Goal: Transaction & Acquisition: Purchase product/service

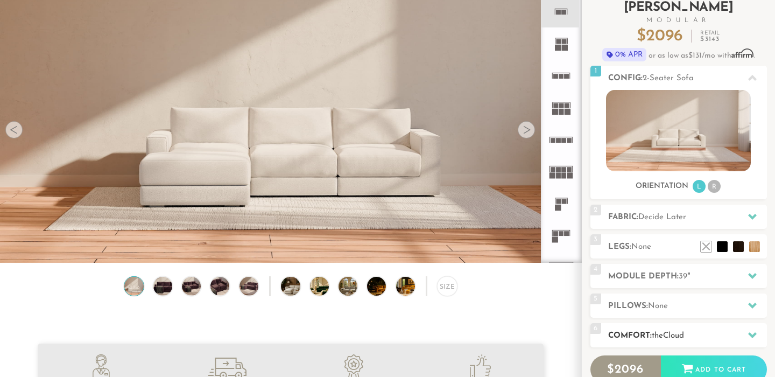
scroll to position [11823, 775]
click at [754, 280] on div at bounding box center [752, 276] width 23 height 22
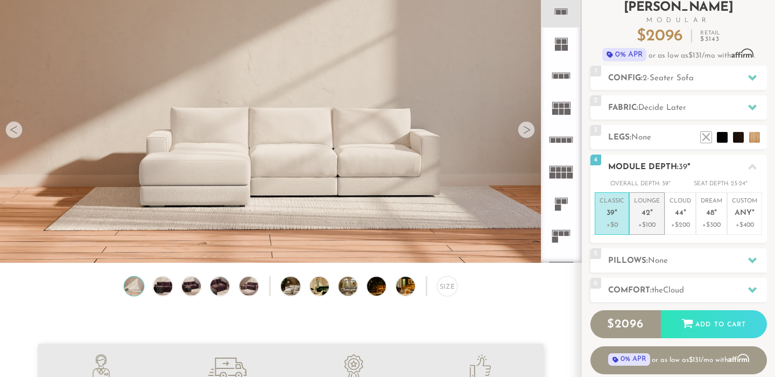
click at [653, 212] on p "Lounge 42 "" at bounding box center [647, 208] width 26 height 23
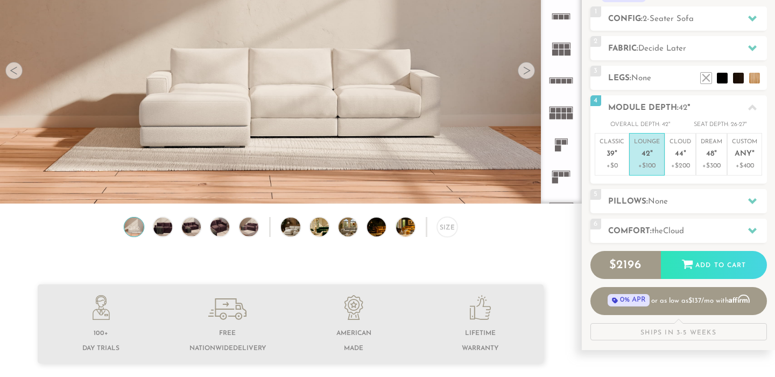
scroll to position [129, 0]
click at [719, 224] on h2 "Comfort: the Cloud" at bounding box center [687, 230] width 159 height 12
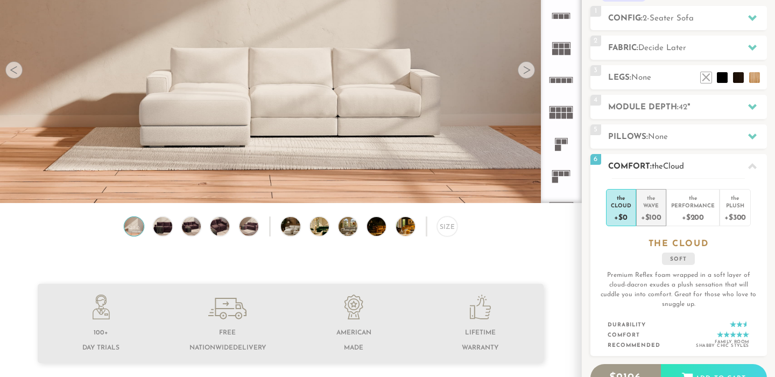
click at [653, 209] on div "+$100" at bounding box center [651, 217] width 20 height 16
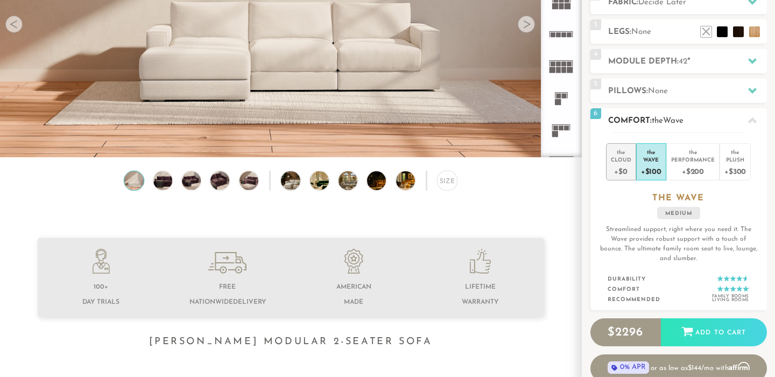
scroll to position [175, 0]
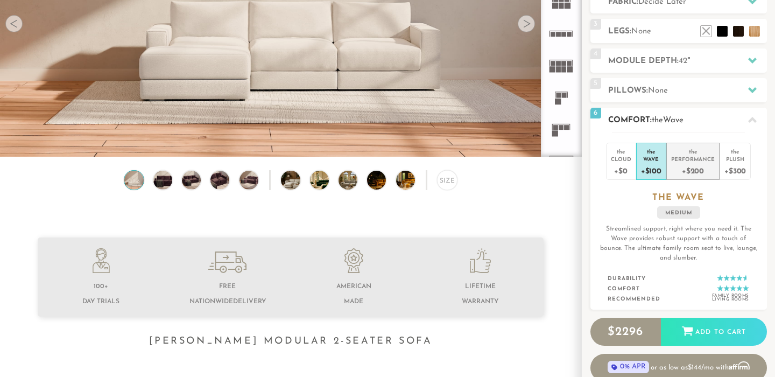
click at [694, 156] on div "Performance" at bounding box center [693, 159] width 44 height 8
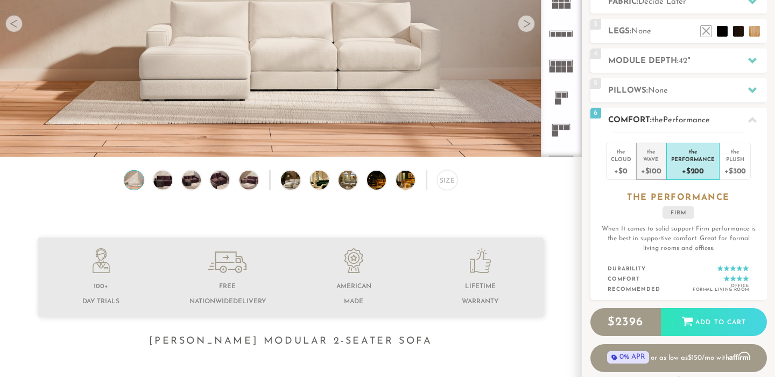
click at [653, 155] on div "Wave" at bounding box center [651, 159] width 20 height 8
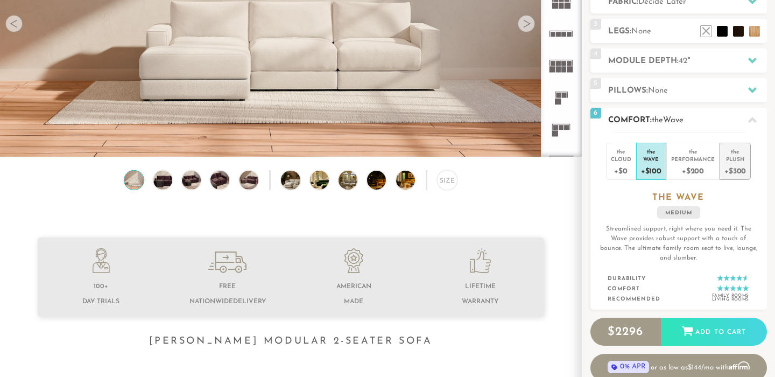
click at [734, 161] on div "Plush" at bounding box center [735, 159] width 22 height 8
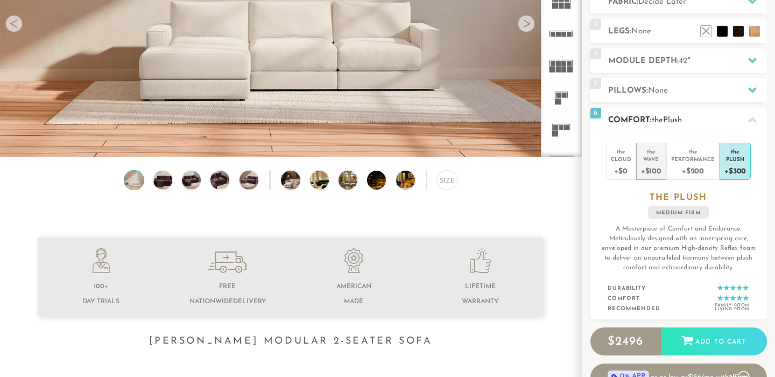
click at [650, 155] on div "Wave" at bounding box center [651, 159] width 20 height 8
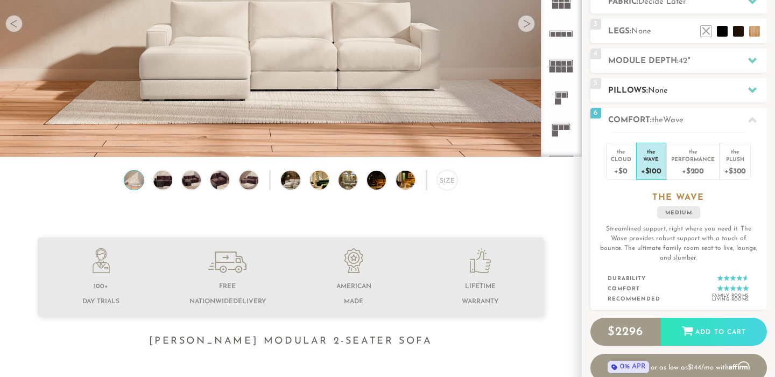
click at [680, 89] on h2 "Pillows: None" at bounding box center [687, 90] width 159 height 12
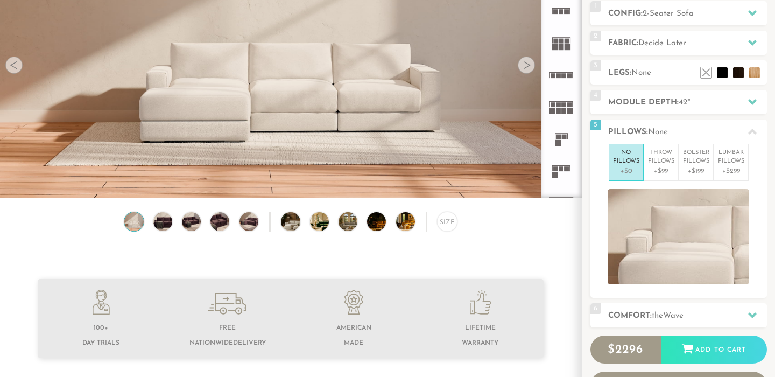
scroll to position [130, 0]
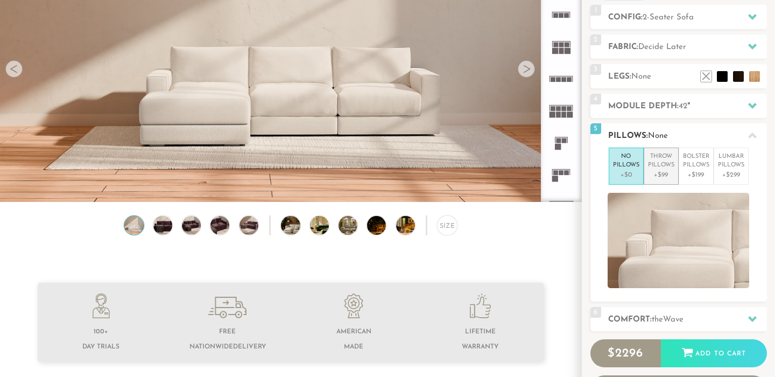
click at [664, 166] on p "Throw Pillows" at bounding box center [661, 161] width 26 height 18
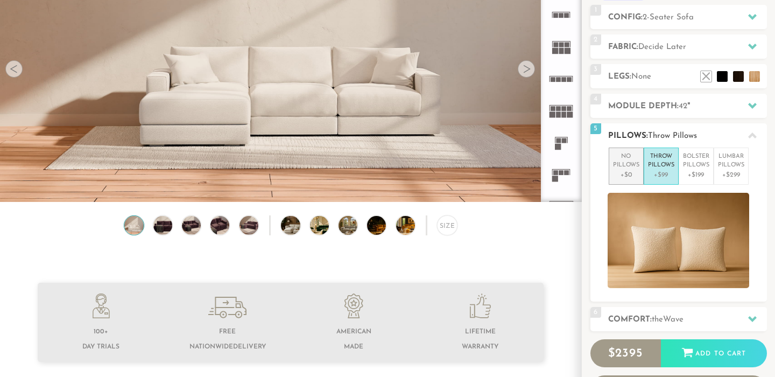
click at [621, 158] on p "No Pillows" at bounding box center [626, 161] width 26 height 18
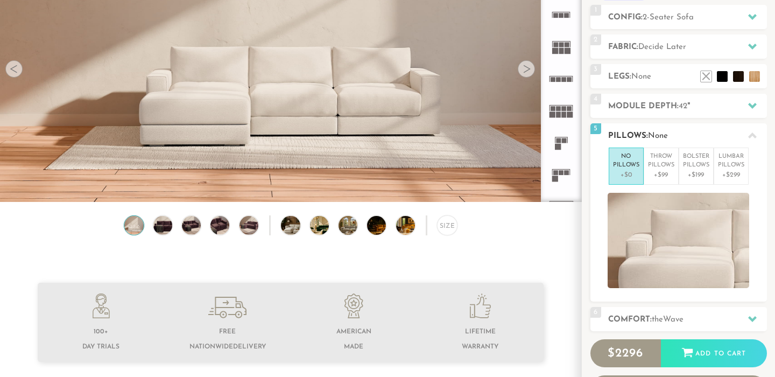
click at [757, 132] on div at bounding box center [752, 135] width 23 height 22
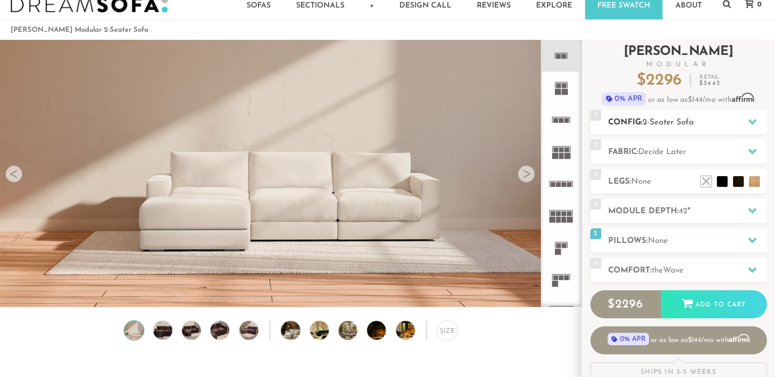
scroll to position [26, 0]
click at [756, 153] on div at bounding box center [752, 151] width 23 height 22
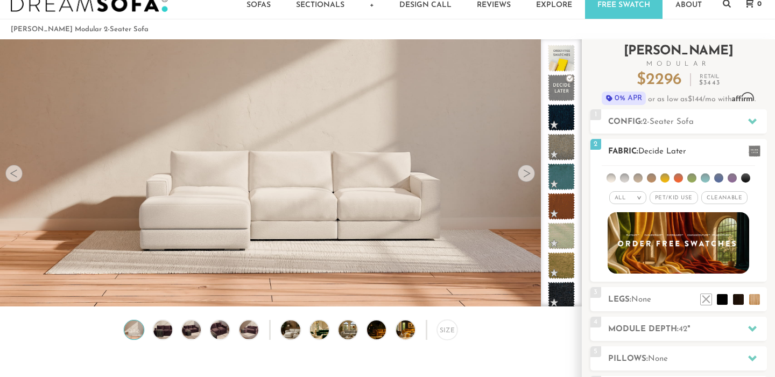
click at [681, 196] on span "Pet/Kid Use x" at bounding box center [673, 197] width 48 height 13
click at [653, 179] on li at bounding box center [651, 177] width 9 height 9
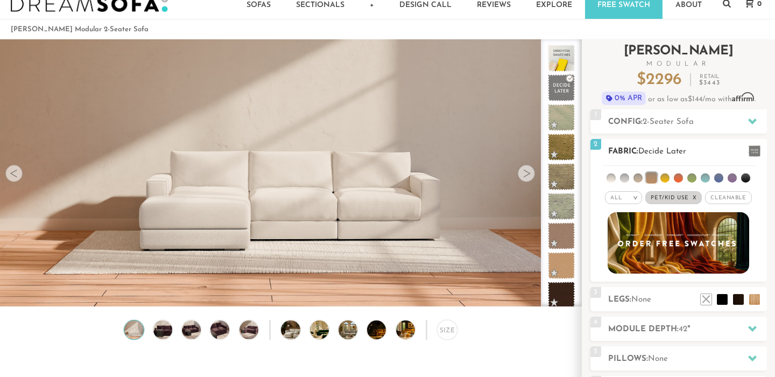
click at [664, 178] on li at bounding box center [664, 177] width 9 height 9
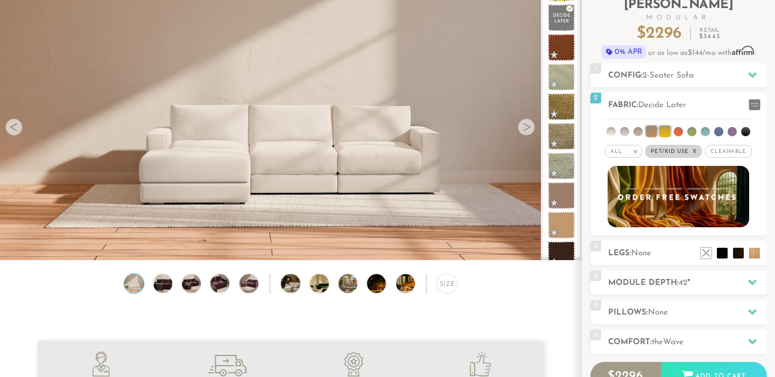
scroll to position [38, 0]
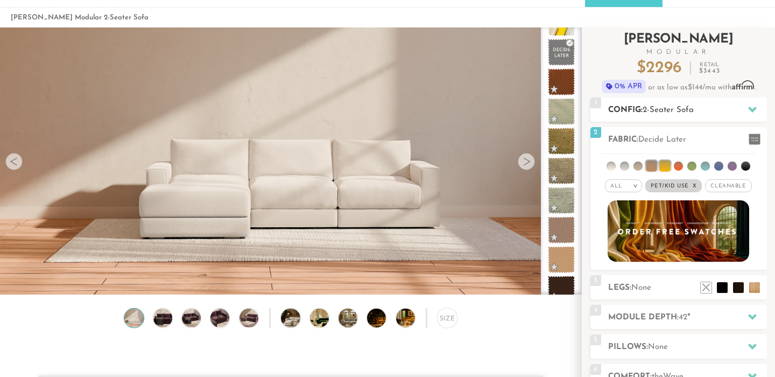
click at [748, 110] on icon at bounding box center [752, 109] width 9 height 9
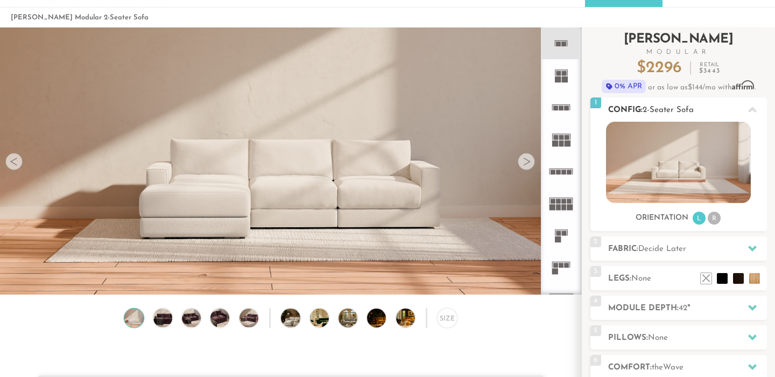
click at [750, 105] on div at bounding box center [752, 109] width 23 height 22
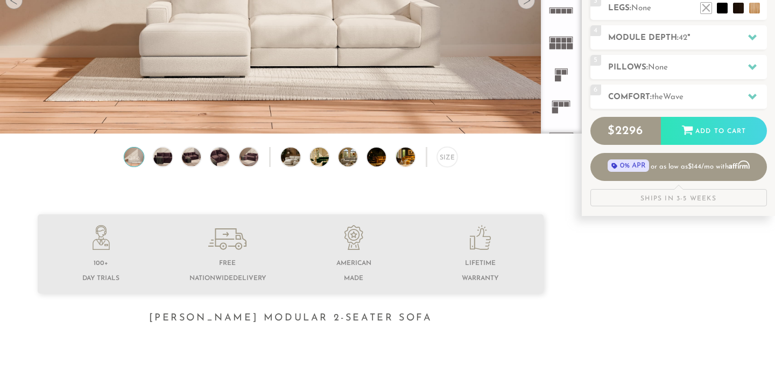
scroll to position [271, 0]
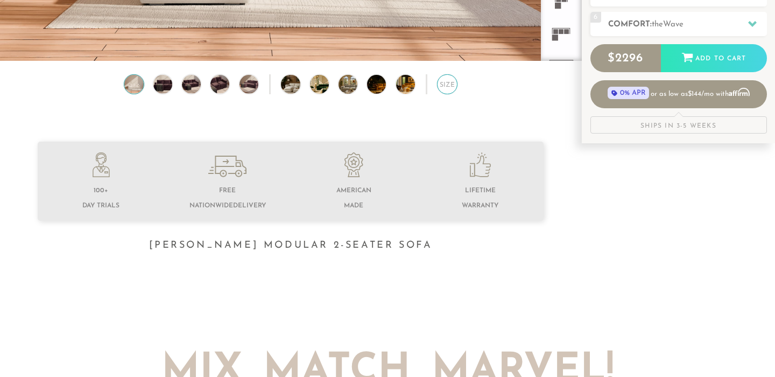
click at [446, 87] on div "Size" at bounding box center [447, 84] width 20 height 20
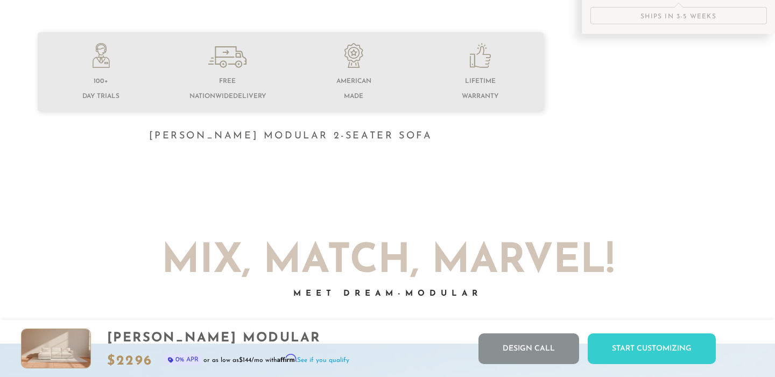
scroll to position [0, 0]
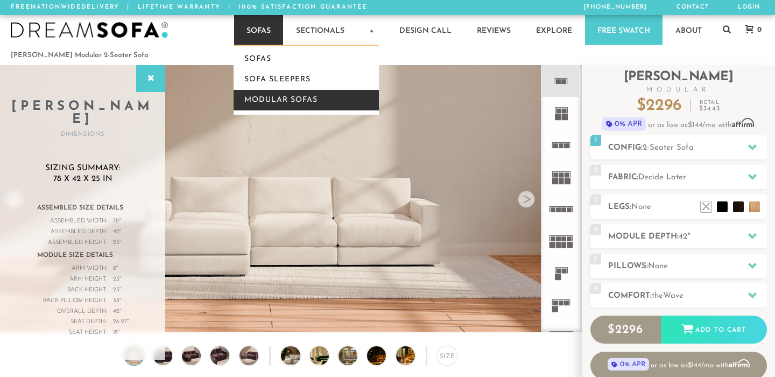
click at [271, 101] on link "Modular Sofas" at bounding box center [305, 100] width 145 height 20
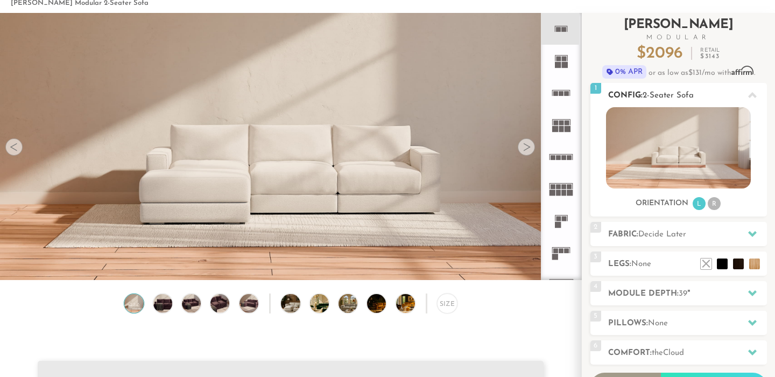
scroll to position [55, 0]
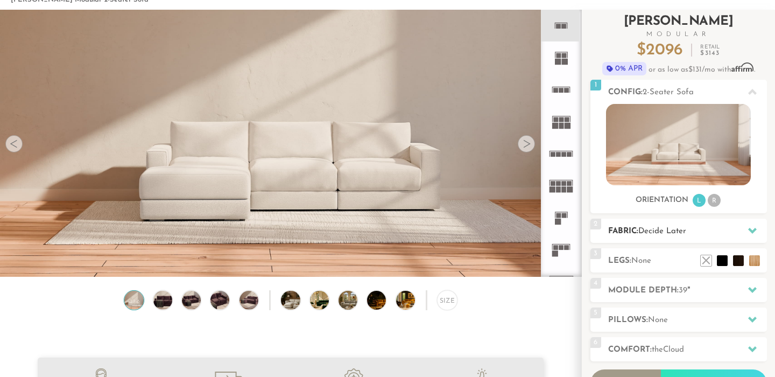
click at [688, 231] on h2 "Fabric: Decide Later" at bounding box center [687, 231] width 159 height 12
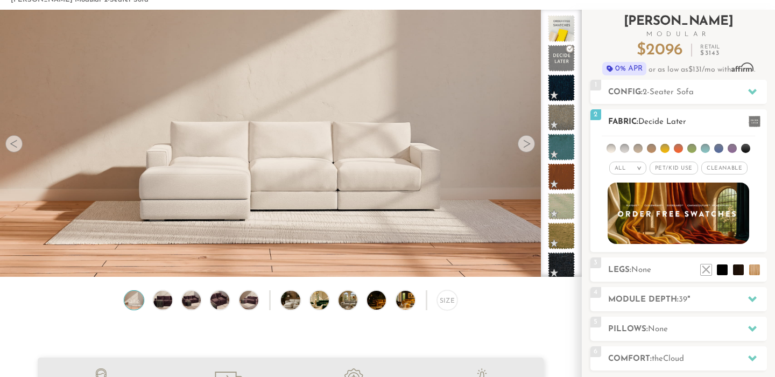
click at [743, 151] on li at bounding box center [745, 148] width 9 height 9
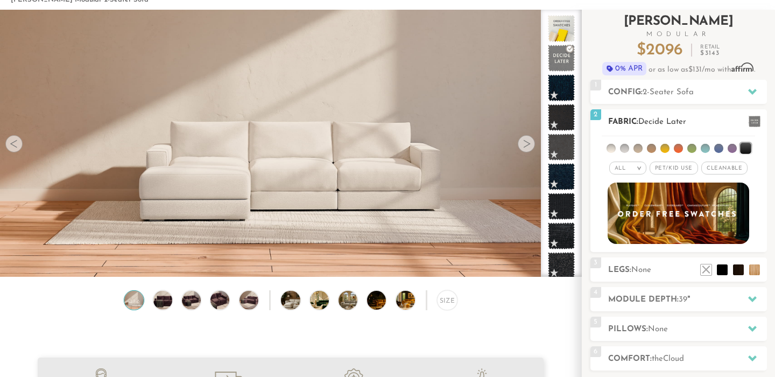
click at [674, 170] on span "Pet/Kid Use x" at bounding box center [673, 167] width 48 height 13
click at [743, 168] on span "Cleanable x" at bounding box center [728, 167] width 46 height 13
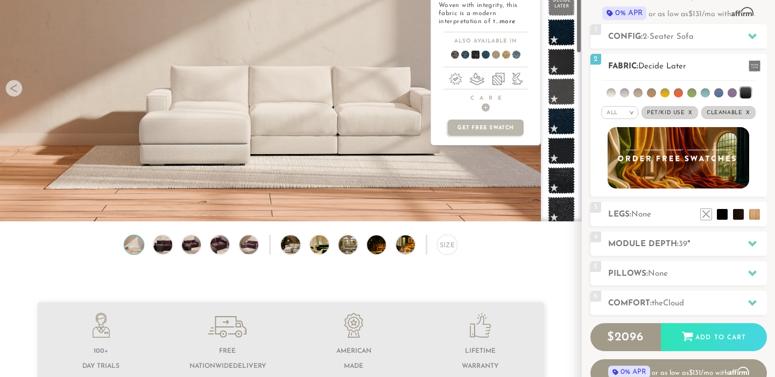
scroll to position [0, 0]
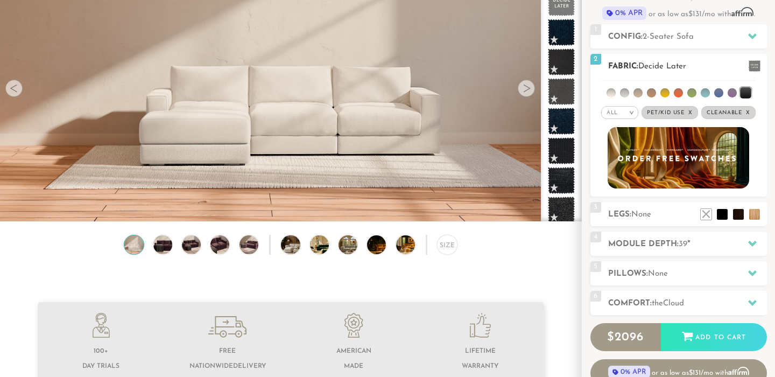
click at [729, 89] on li at bounding box center [731, 92] width 9 height 9
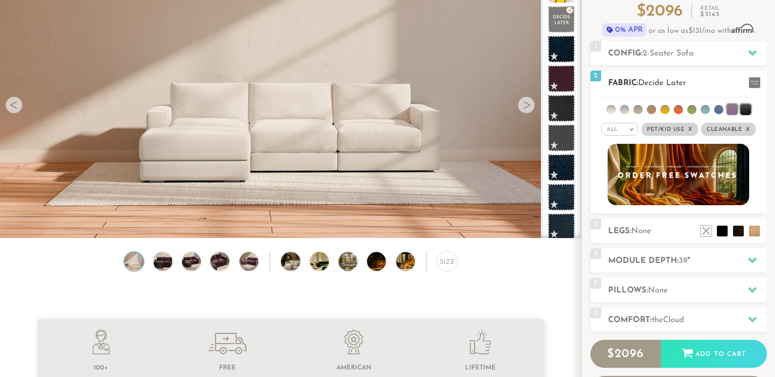
scroll to position [93, 0]
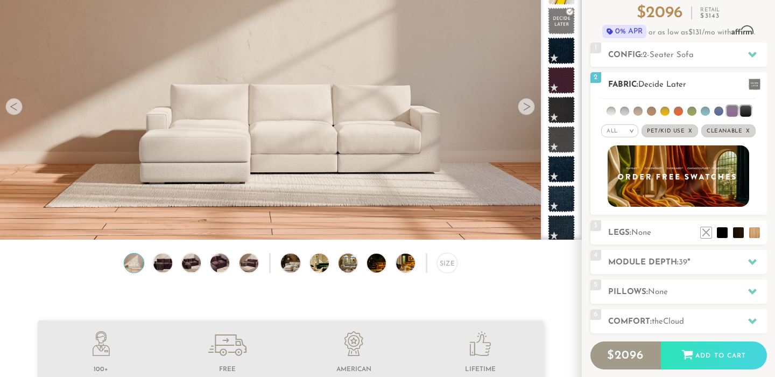
click at [719, 110] on li at bounding box center [718, 110] width 9 height 9
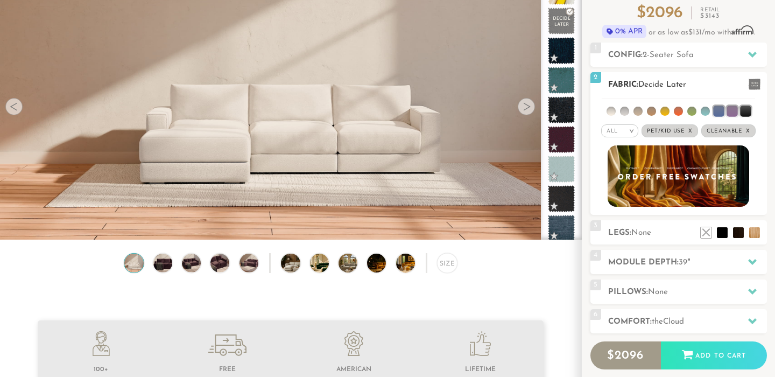
click at [704, 109] on li at bounding box center [704, 110] width 9 height 9
click at [692, 108] on li at bounding box center [691, 110] width 9 height 9
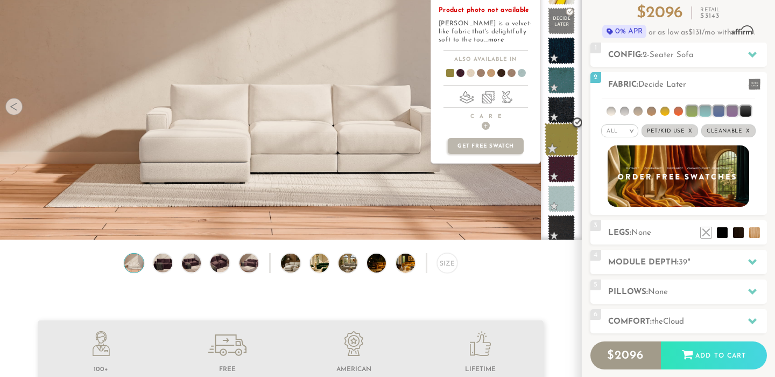
click at [564, 142] on span at bounding box center [561, 140] width 34 height 34
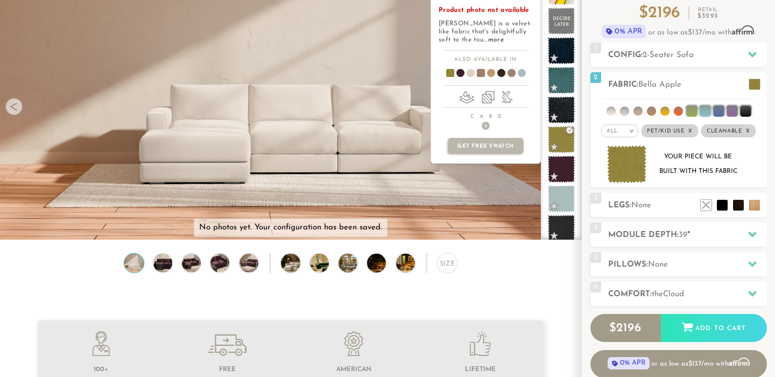
click at [482, 75] on span at bounding box center [476, 75] width 41 height 40
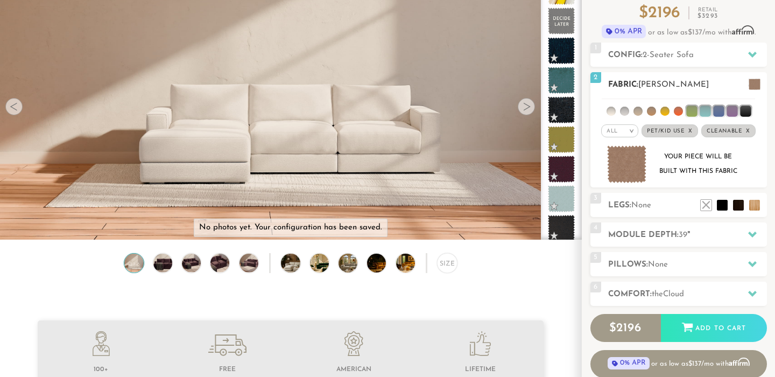
click at [637, 111] on li at bounding box center [637, 110] width 9 height 9
click at [744, 112] on li at bounding box center [745, 110] width 11 height 11
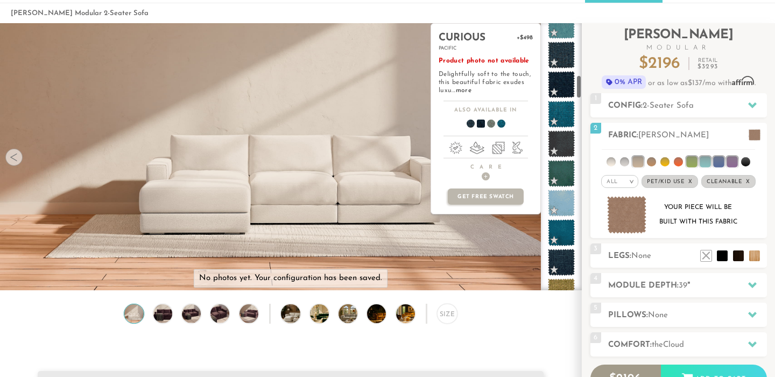
scroll to position [582, 0]
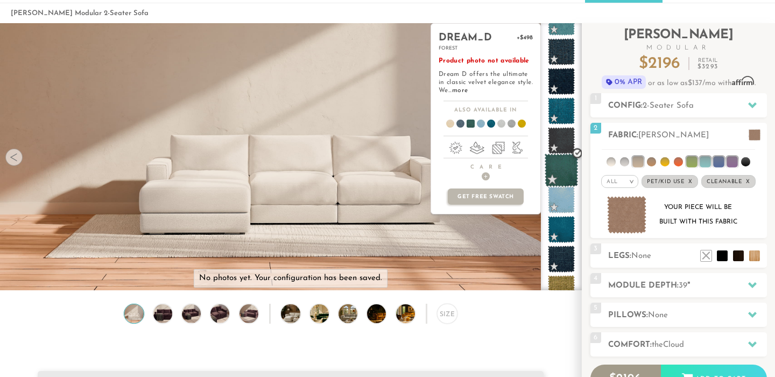
click at [562, 173] on span at bounding box center [561, 170] width 34 height 34
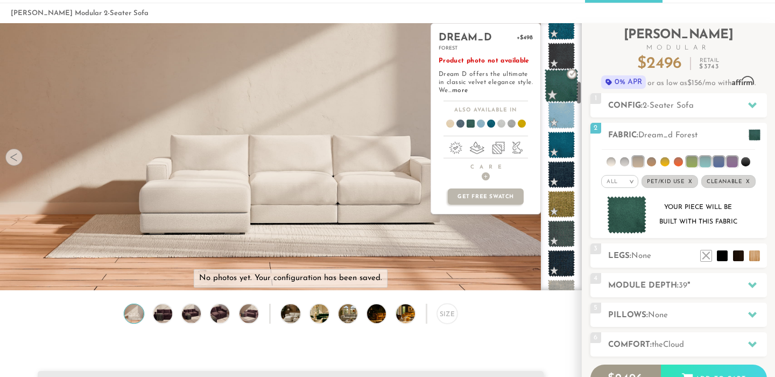
scroll to position [669, 0]
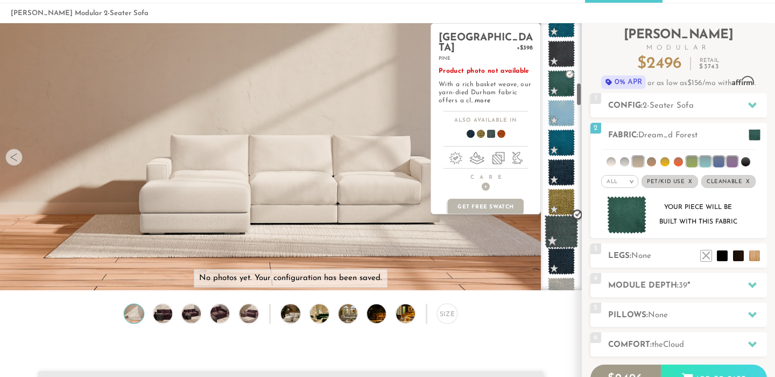
click at [561, 226] on span at bounding box center [561, 232] width 34 height 34
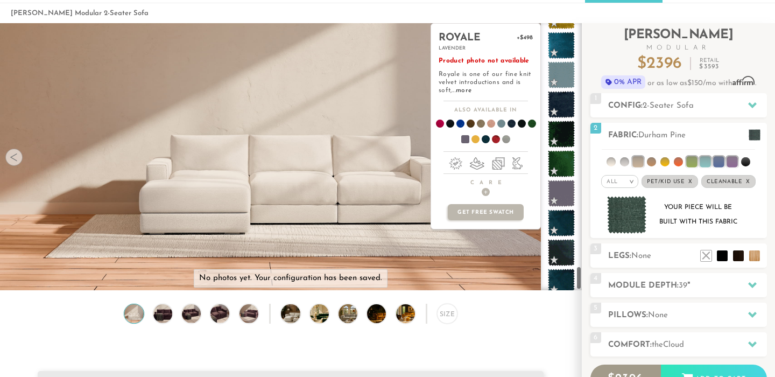
scroll to position [2729, 0]
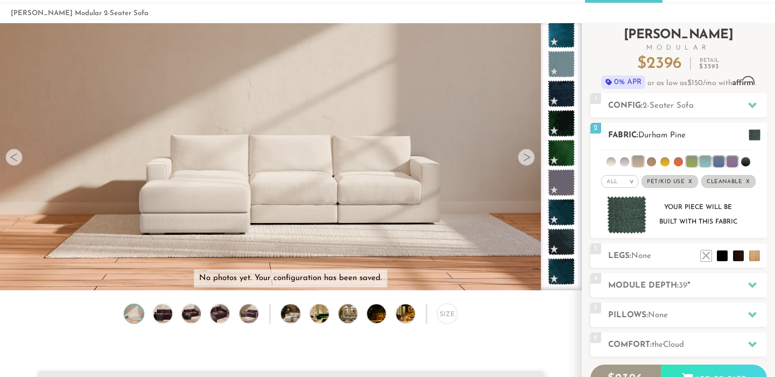
click at [629, 218] on img at bounding box center [627, 215] width 40 height 38
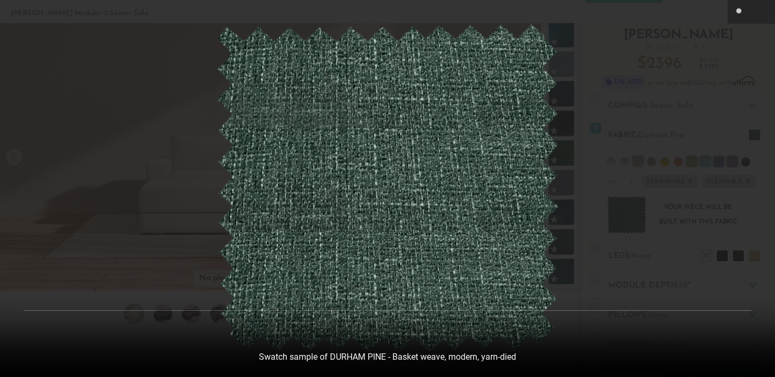
click at [673, 10] on div at bounding box center [387, 188] width 775 height 377
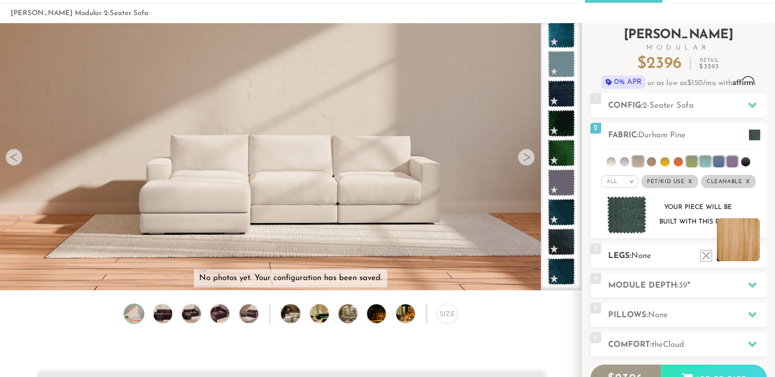
click at [757, 255] on li at bounding box center [737, 239] width 43 height 43
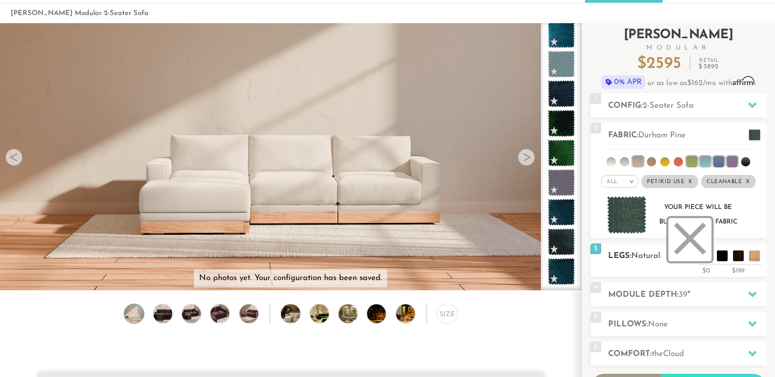
click at [702, 257] on li at bounding box center [689, 239] width 43 height 43
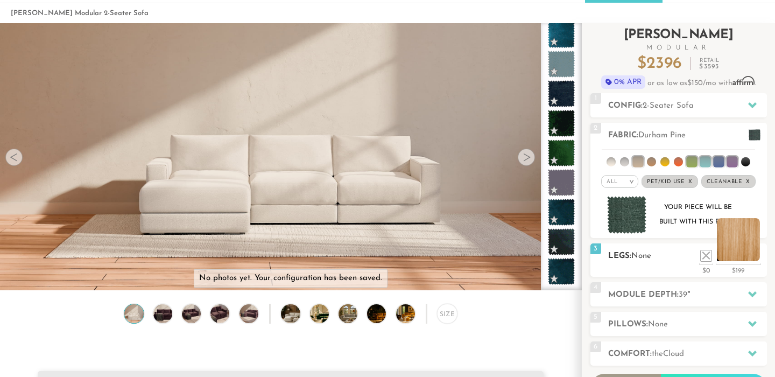
click at [752, 258] on li at bounding box center [737, 239] width 43 height 43
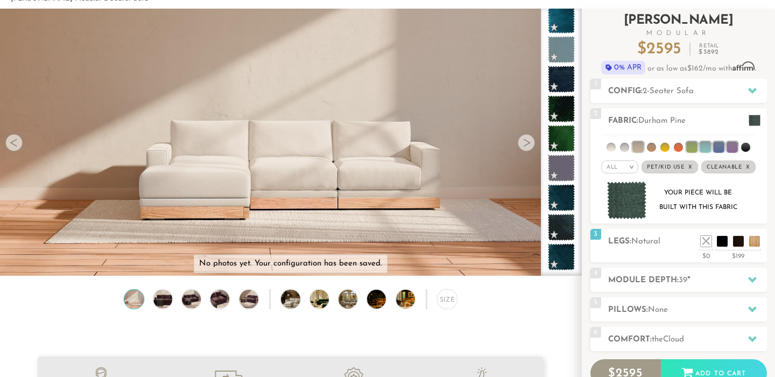
scroll to position [65, 0]
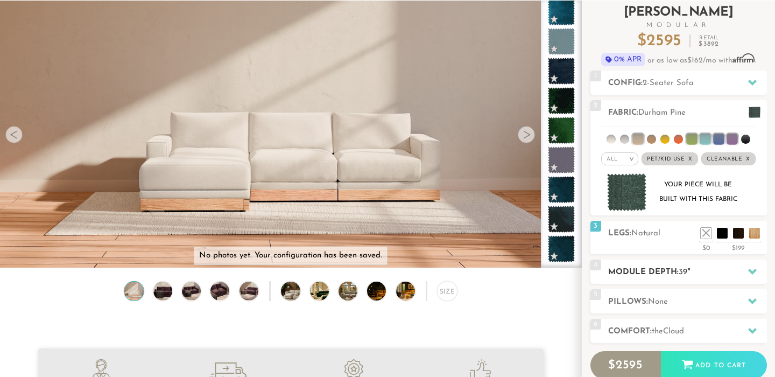
click at [738, 277] on h2 "Module Depth: 39 "" at bounding box center [687, 272] width 159 height 12
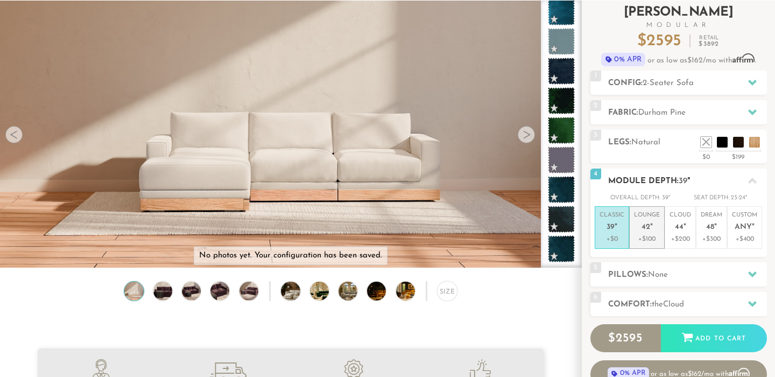
click at [651, 232] on p "Lounge 42 "" at bounding box center [647, 222] width 26 height 23
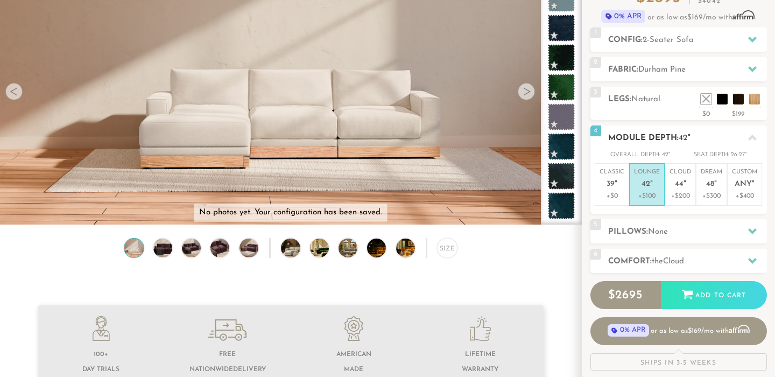
scroll to position [109, 0]
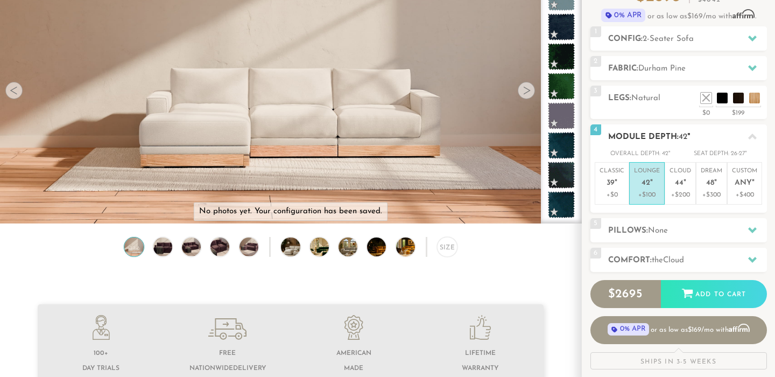
click at [651, 232] on span "None" at bounding box center [658, 230] width 20 height 8
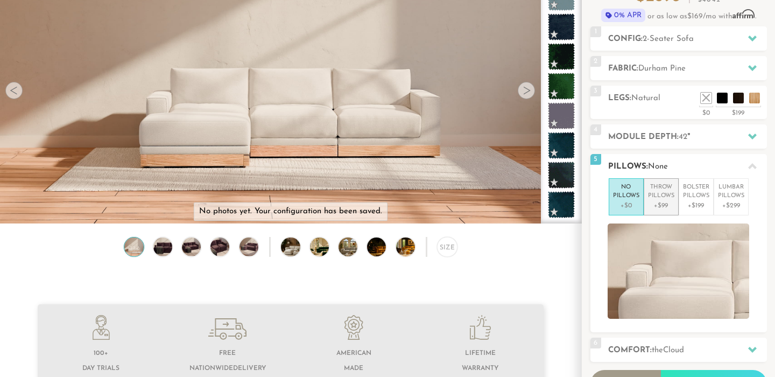
click at [652, 203] on p "+$99" at bounding box center [661, 206] width 26 height 10
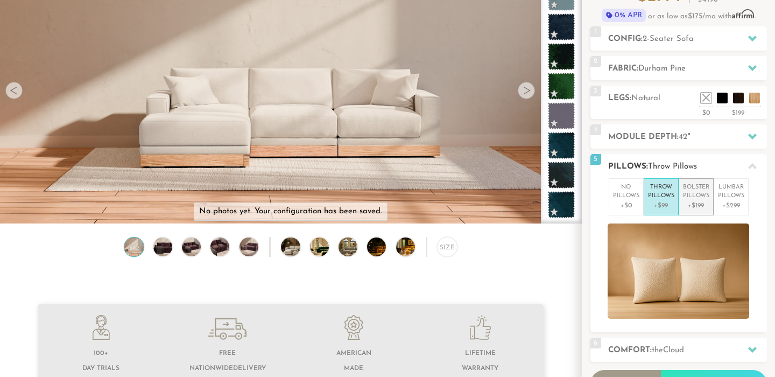
click at [693, 204] on p "+$199" at bounding box center [696, 206] width 26 height 10
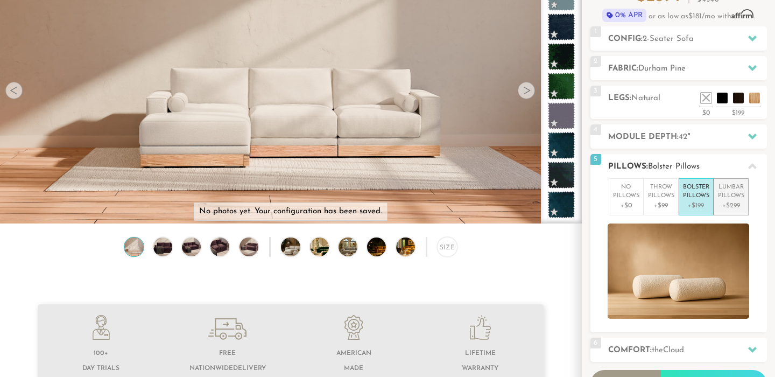
click at [728, 208] on p "+$299" at bounding box center [731, 206] width 26 height 10
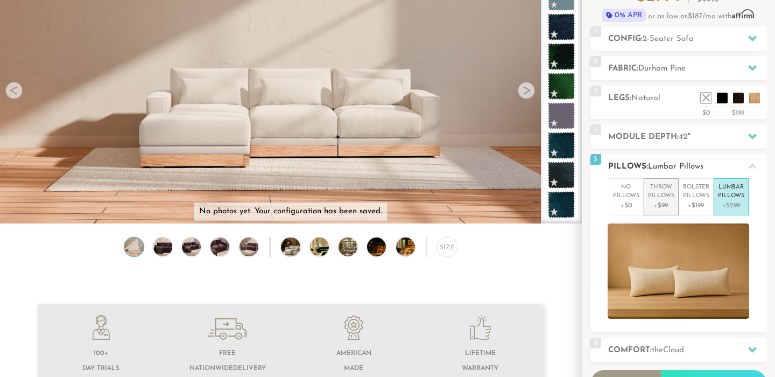
click at [666, 205] on p "+$99" at bounding box center [661, 206] width 26 height 10
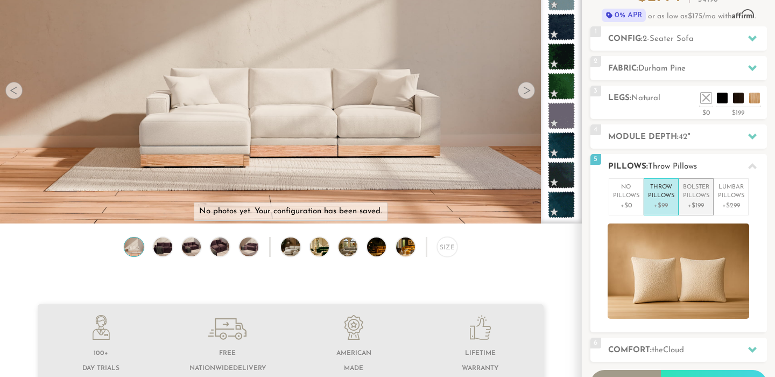
click at [697, 210] on li "Bolster Pillows +$199" at bounding box center [695, 196] width 35 height 37
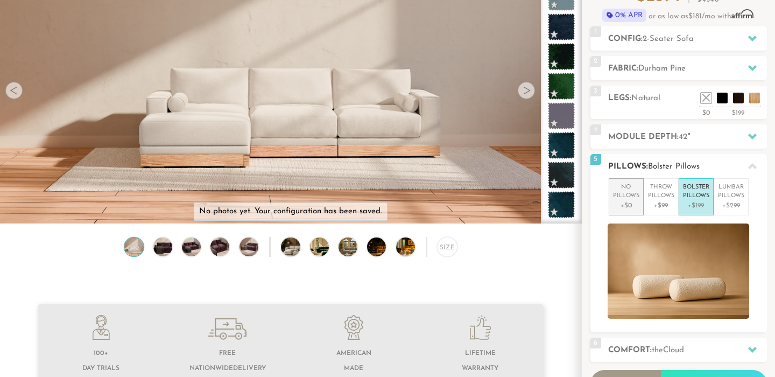
click at [629, 204] on p "+$0" at bounding box center [626, 206] width 26 height 10
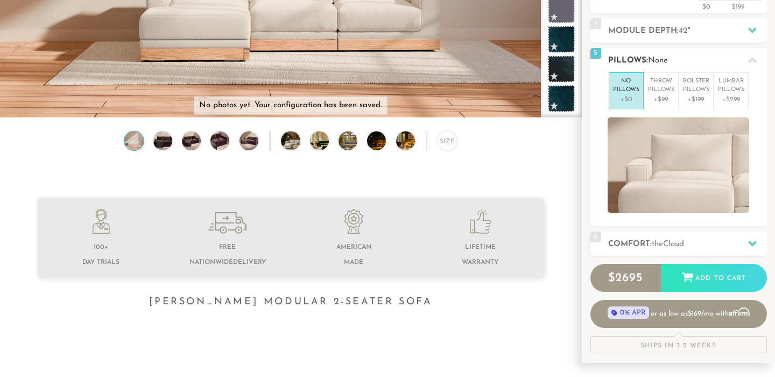
scroll to position [222, 0]
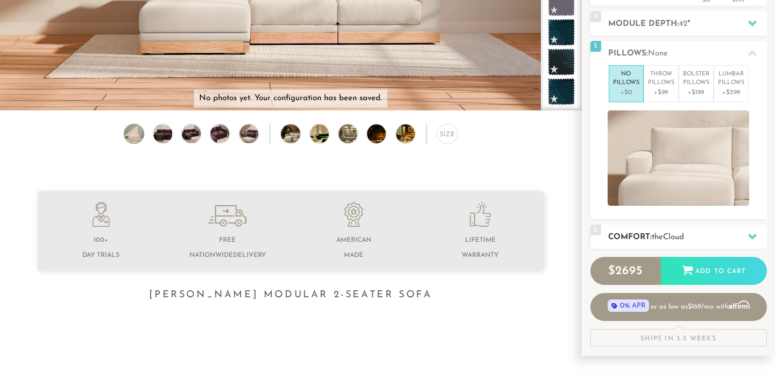
click at [688, 231] on h2 "Comfort: the Cloud" at bounding box center [687, 237] width 159 height 12
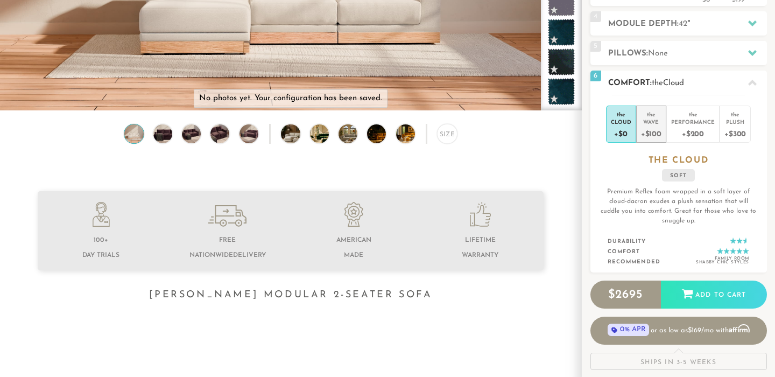
click at [654, 137] on div "+$100" at bounding box center [651, 133] width 20 height 16
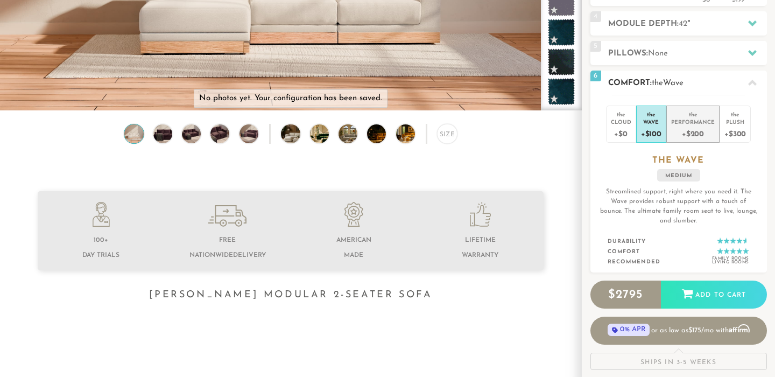
click at [675, 118] on div "Performance" at bounding box center [693, 122] width 44 height 8
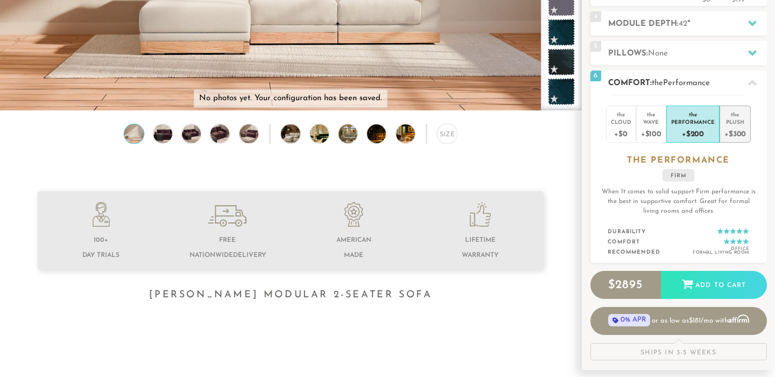
click at [735, 123] on div "Plush" at bounding box center [735, 122] width 22 height 8
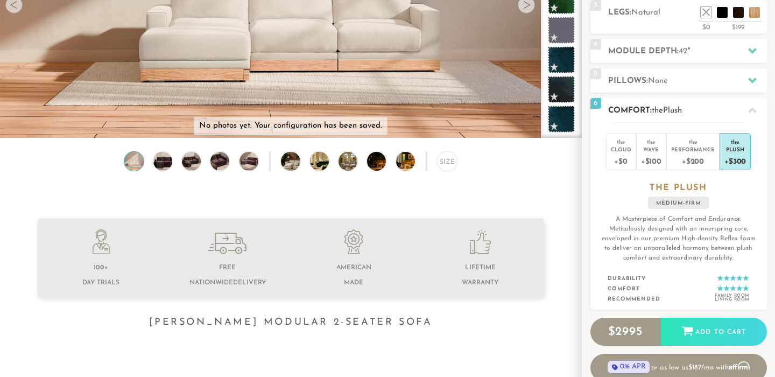
scroll to position [190, 0]
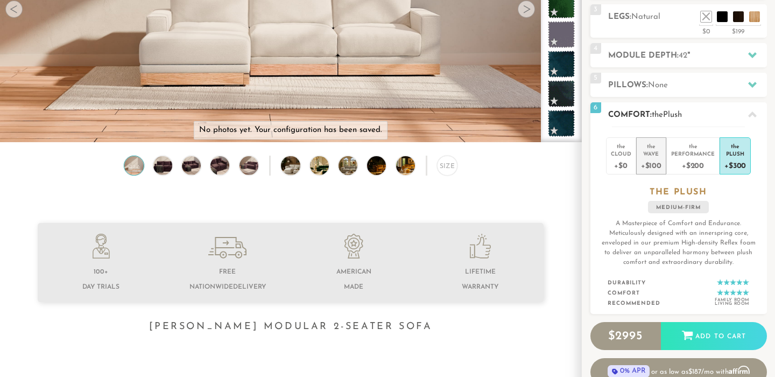
click at [649, 158] on div "+$100" at bounding box center [651, 165] width 20 height 16
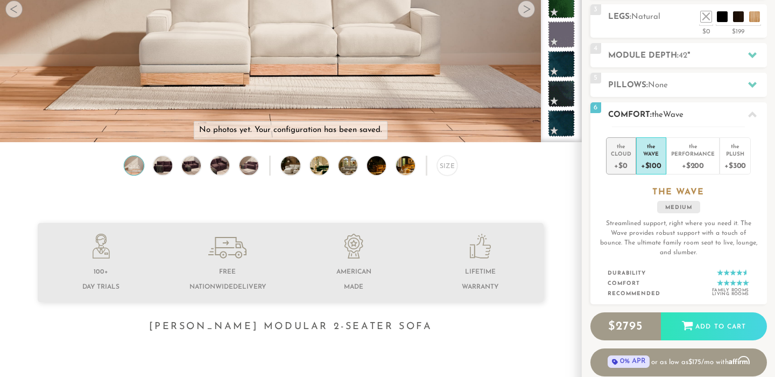
click at [617, 159] on div "+$0" at bounding box center [620, 165] width 20 height 16
click at [658, 163] on div "+$100" at bounding box center [651, 165] width 20 height 16
click at [626, 164] on div "+$0" at bounding box center [620, 165] width 20 height 16
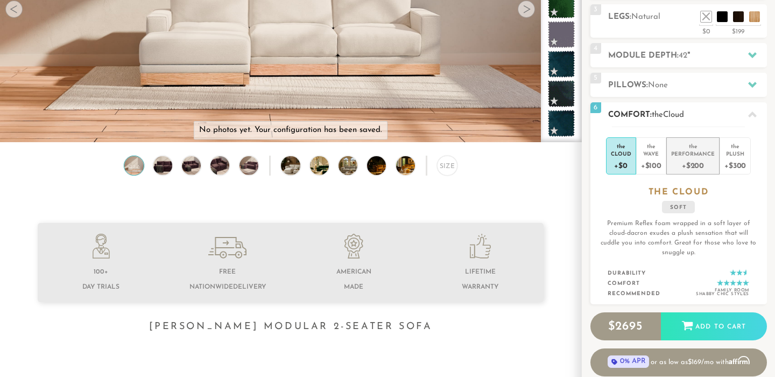
click at [697, 156] on div "Performance" at bounding box center [693, 154] width 44 height 8
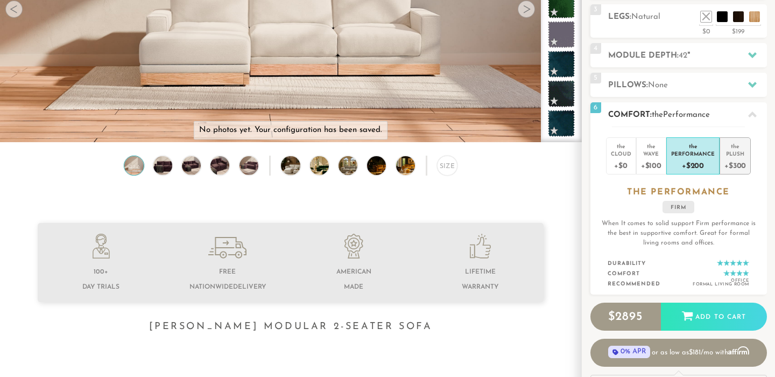
click at [725, 154] on div "Plush" at bounding box center [735, 154] width 22 height 8
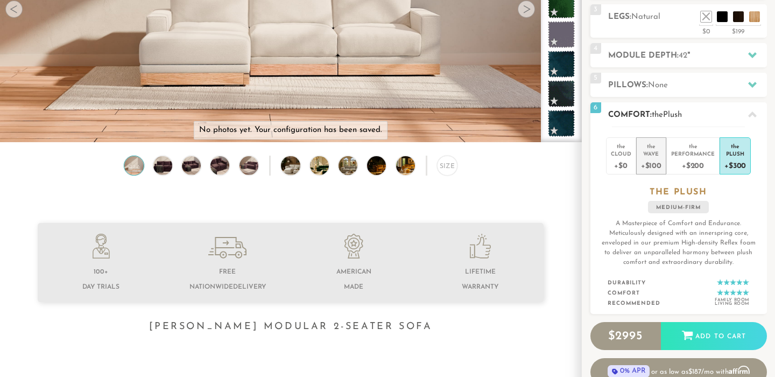
click at [649, 158] on div "+$100" at bounding box center [651, 165] width 20 height 16
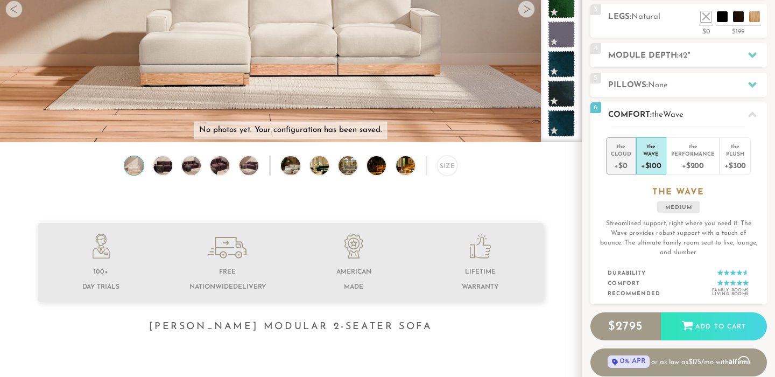
click at [615, 162] on div "+$0" at bounding box center [620, 165] width 20 height 16
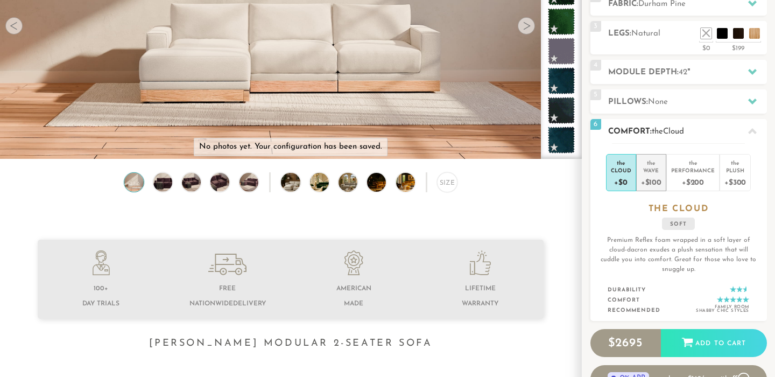
scroll to position [170, 0]
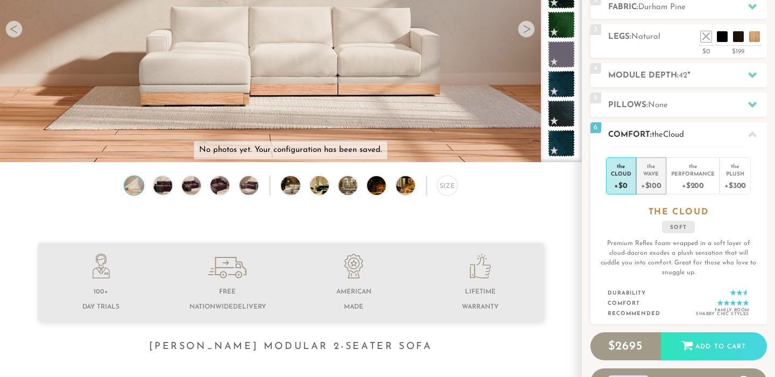
click at [653, 164] on div "the" at bounding box center [651, 164] width 20 height 11
click at [626, 169] on div "Cloud" at bounding box center [620, 173] width 20 height 8
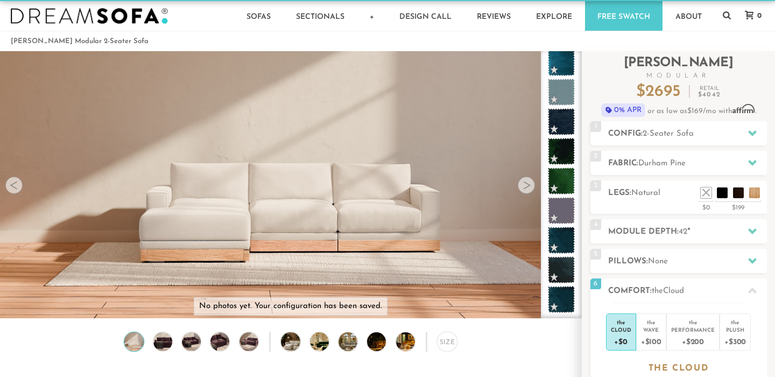
scroll to position [12, 0]
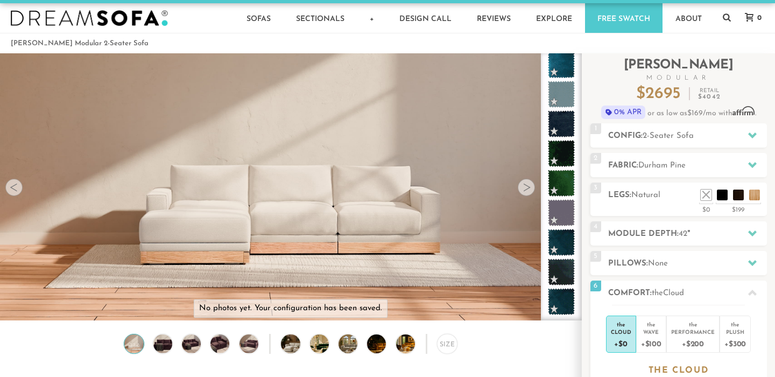
click at [524, 190] on div at bounding box center [525, 187] width 17 height 17
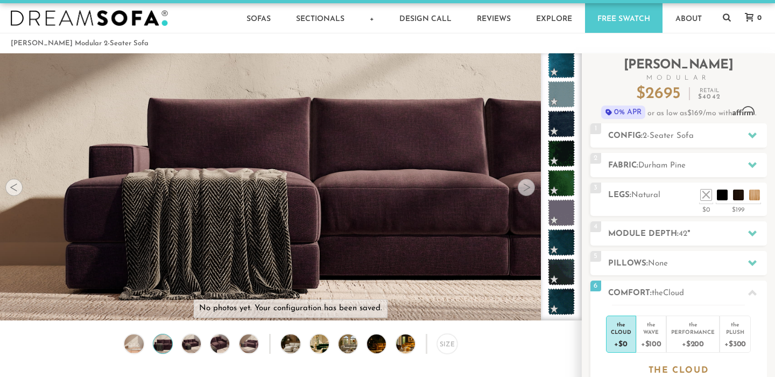
click at [524, 190] on div at bounding box center [525, 187] width 17 height 17
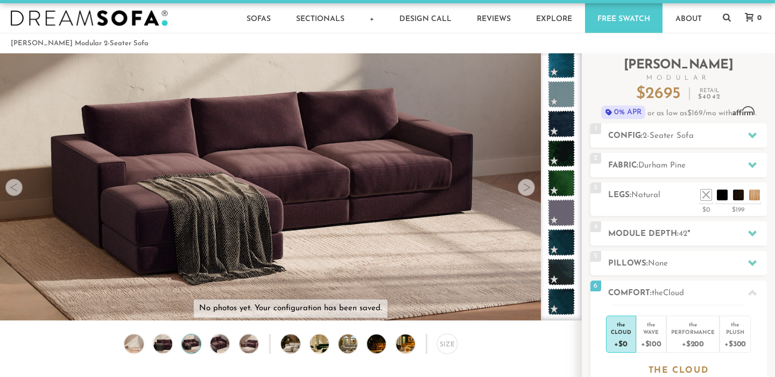
click at [524, 190] on div at bounding box center [525, 187] width 17 height 17
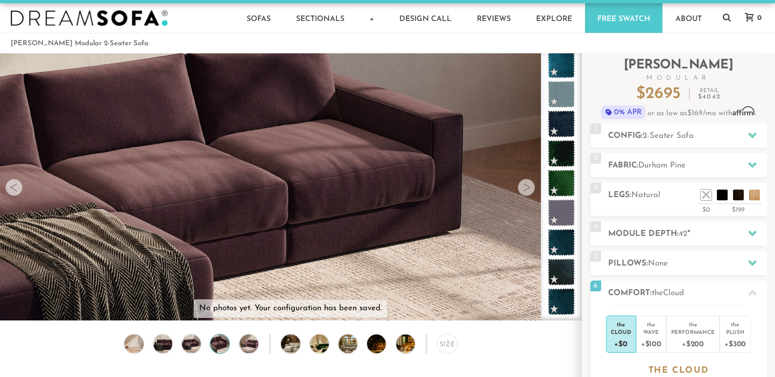
click at [524, 190] on div at bounding box center [525, 187] width 17 height 17
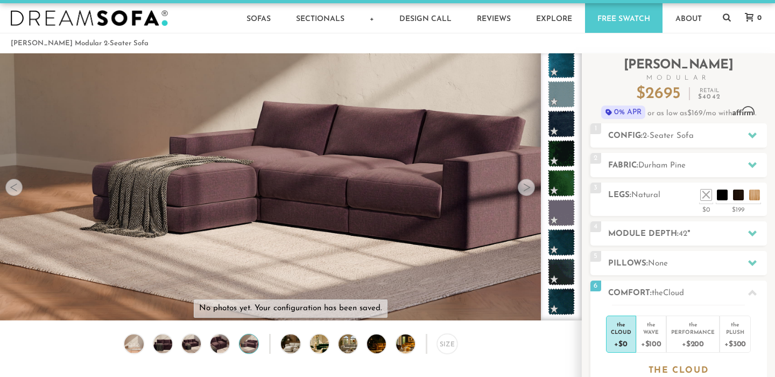
click at [524, 190] on div at bounding box center [525, 187] width 17 height 17
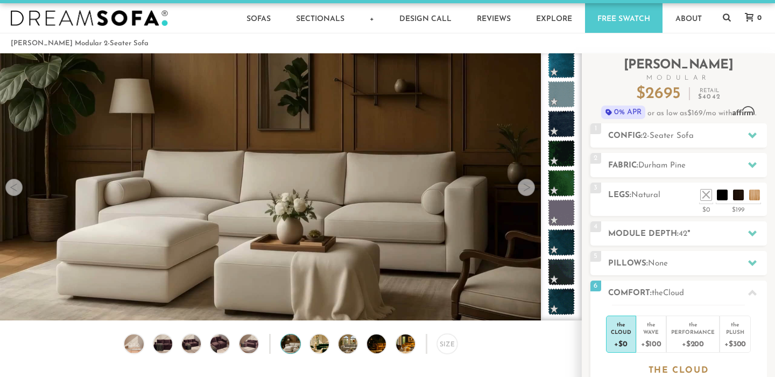
click at [524, 190] on div at bounding box center [525, 187] width 17 height 17
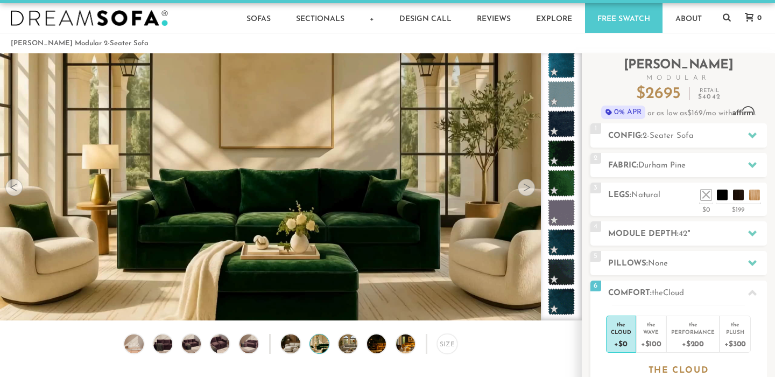
click at [524, 190] on div at bounding box center [525, 187] width 17 height 17
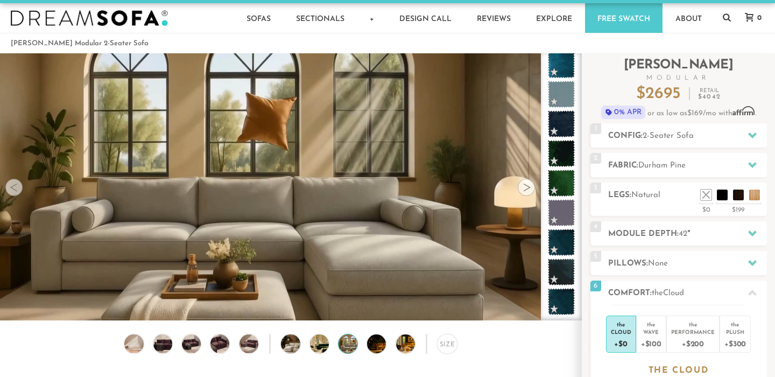
click at [524, 190] on div at bounding box center [525, 187] width 17 height 17
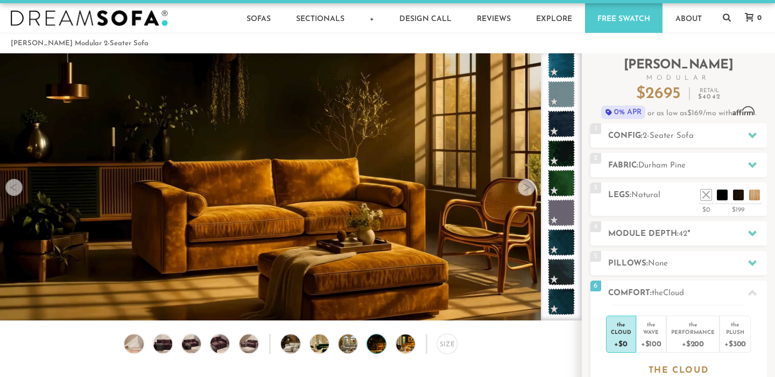
click at [524, 190] on div at bounding box center [525, 187] width 17 height 17
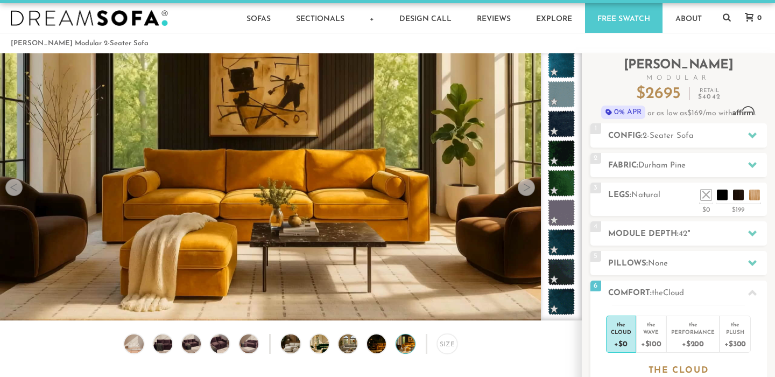
click at [524, 190] on div at bounding box center [525, 187] width 17 height 17
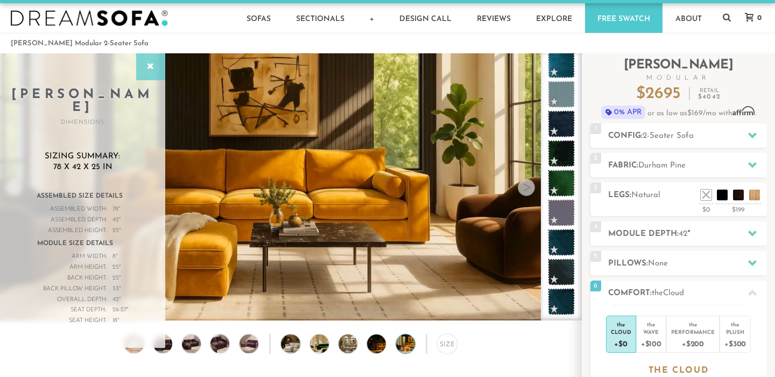
click at [150, 70] on icon at bounding box center [151, 66] width 12 height 9
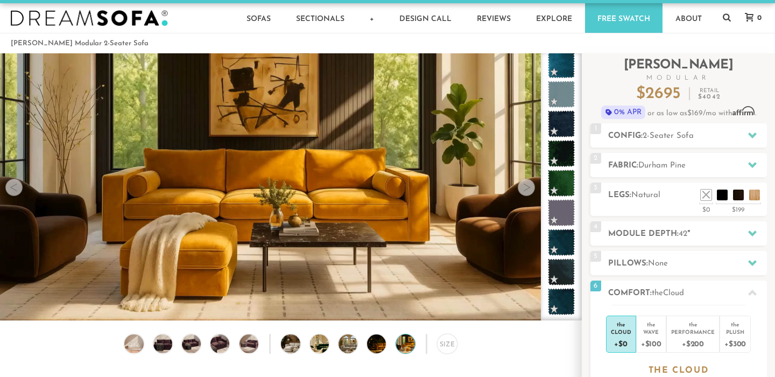
click at [522, 190] on div at bounding box center [525, 187] width 17 height 17
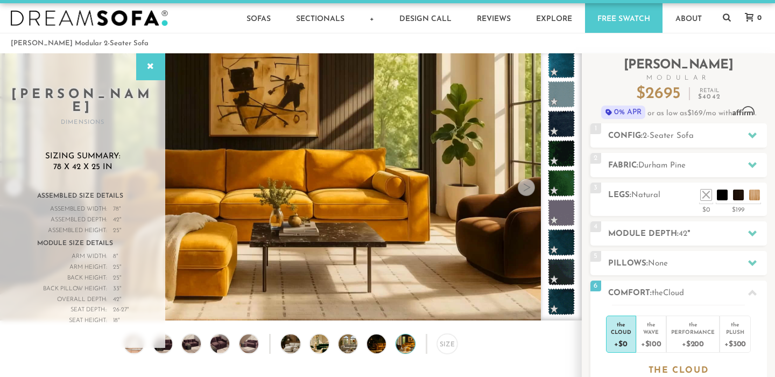
click at [522, 190] on div at bounding box center [525, 187] width 17 height 17
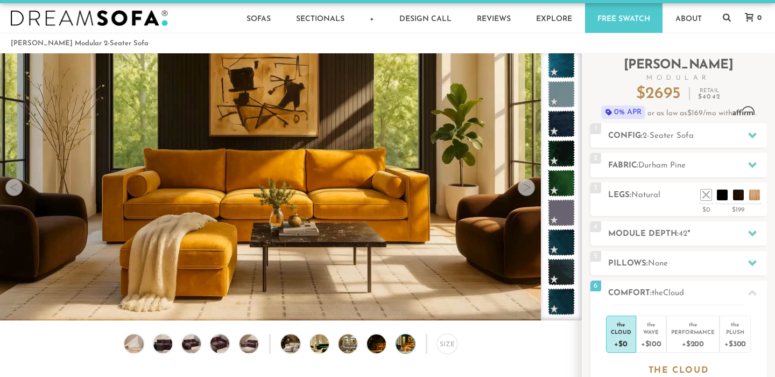
click at [14, 186] on div at bounding box center [13, 187] width 17 height 17
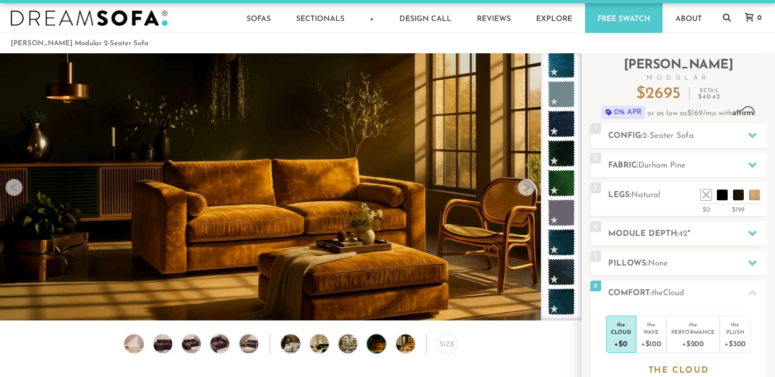
click at [14, 186] on div at bounding box center [13, 187] width 17 height 17
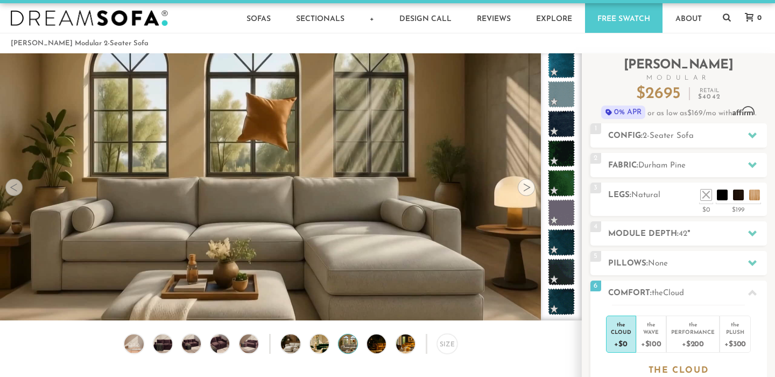
click at [14, 188] on div at bounding box center [13, 187] width 17 height 17
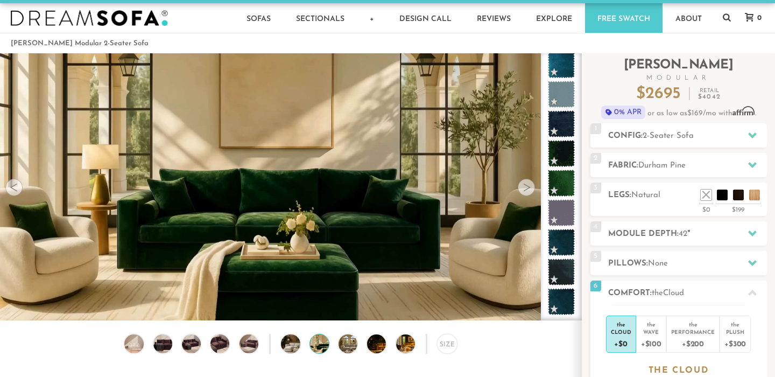
click at [14, 188] on div at bounding box center [13, 187] width 17 height 17
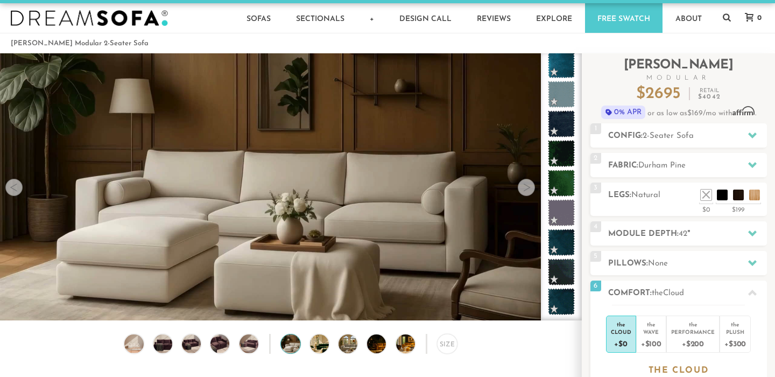
click at [14, 188] on div at bounding box center [13, 187] width 17 height 17
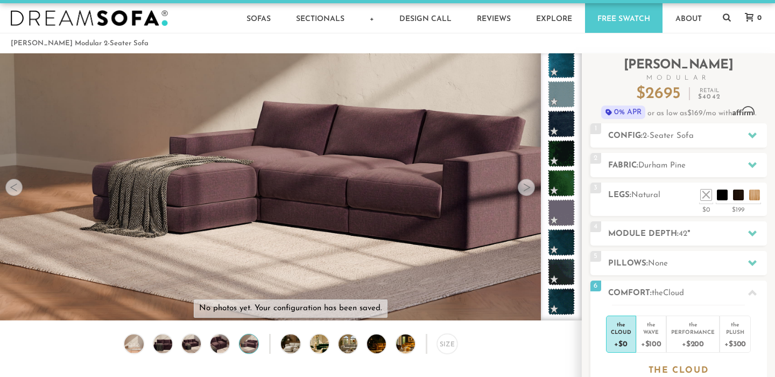
click at [14, 188] on div at bounding box center [13, 187] width 17 height 17
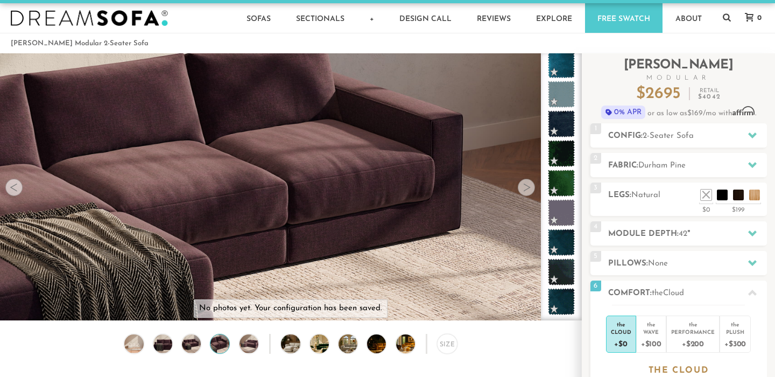
click at [14, 188] on div at bounding box center [13, 187] width 17 height 17
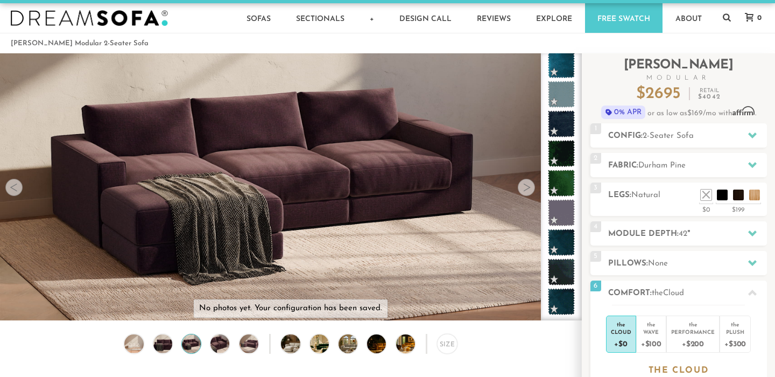
click at [15, 188] on div at bounding box center [13, 187] width 17 height 17
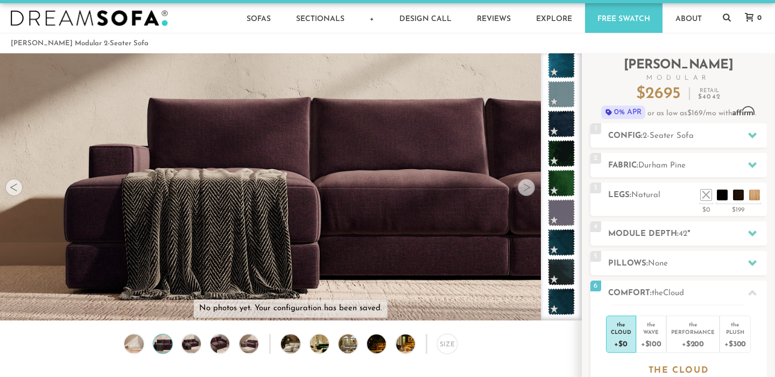
click at [15, 188] on div at bounding box center [13, 187] width 17 height 17
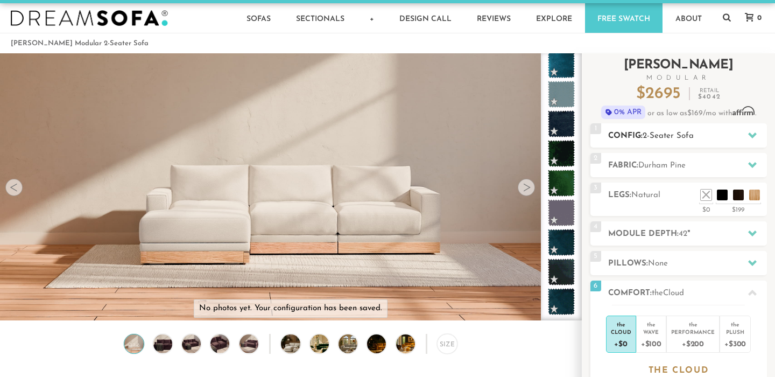
click at [726, 138] on h2 "Config: 2-Seater Sofa" at bounding box center [687, 136] width 159 height 12
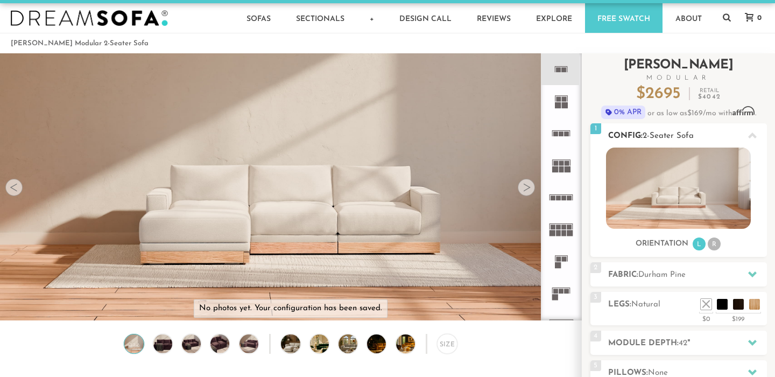
click at [711, 176] on img at bounding box center [678, 187] width 145 height 81
click at [722, 244] on div "Orientation L R" at bounding box center [678, 244] width 176 height 15
click at [711, 245] on li "R" at bounding box center [713, 243] width 13 height 13
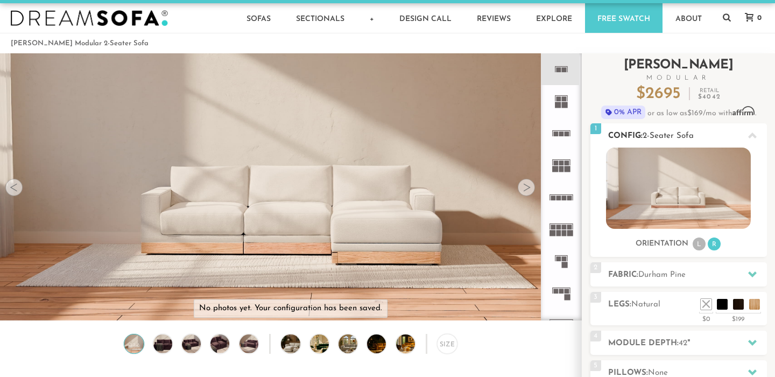
click at [703, 246] on li "L" at bounding box center [698, 243] width 13 height 13
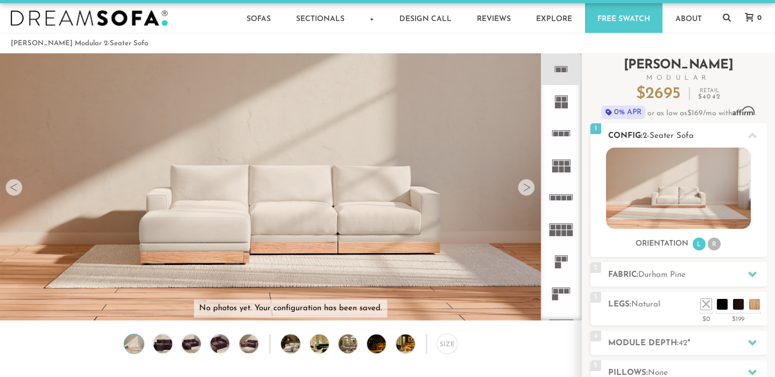
click at [691, 213] on img at bounding box center [678, 187] width 145 height 81
click at [555, 77] on icon at bounding box center [561, 69] width 32 height 32
click at [556, 257] on rect at bounding box center [558, 259] width 5 height 5
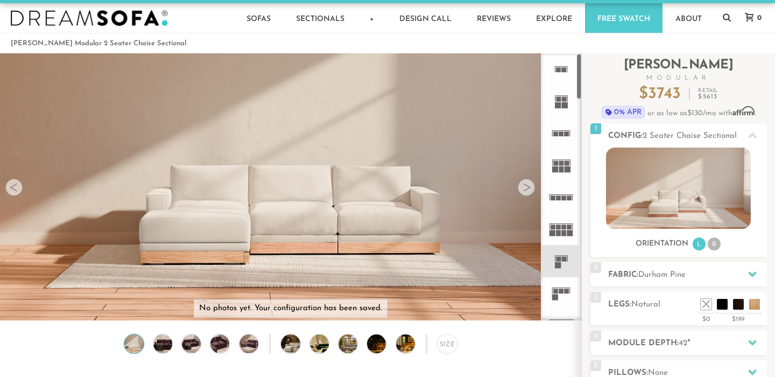
click at [560, 68] on rect at bounding box center [558, 69] width 5 height 5
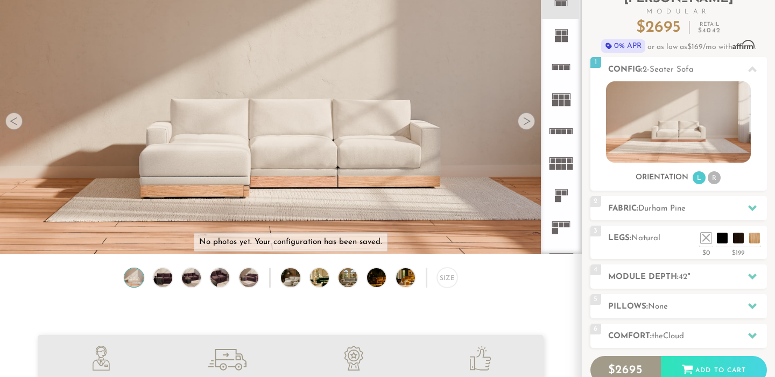
scroll to position [87, 0]
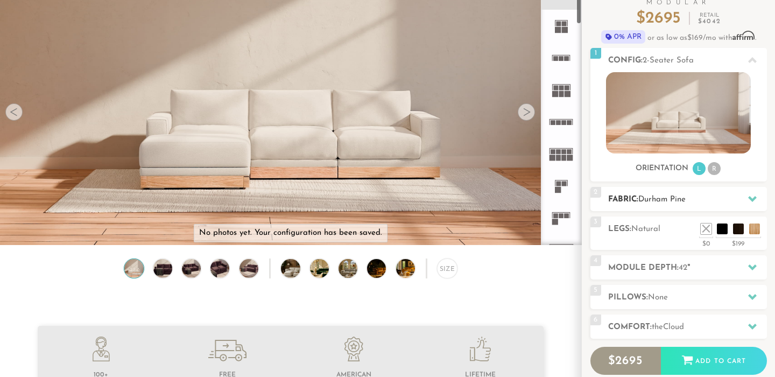
click at [664, 205] on h2 "Fabric: Durham Pine" at bounding box center [687, 199] width 159 height 12
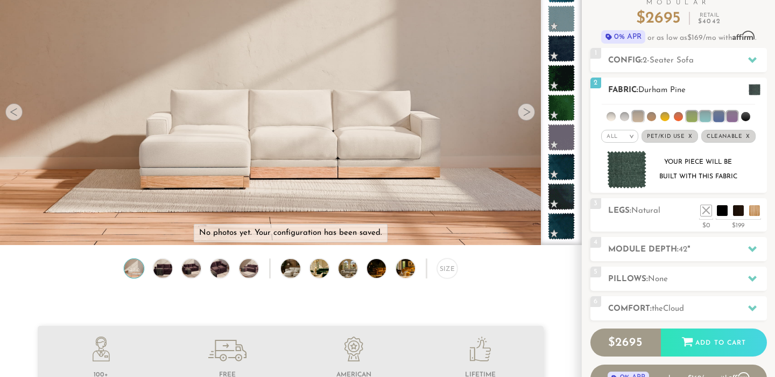
click at [620, 175] on img at bounding box center [627, 170] width 40 height 38
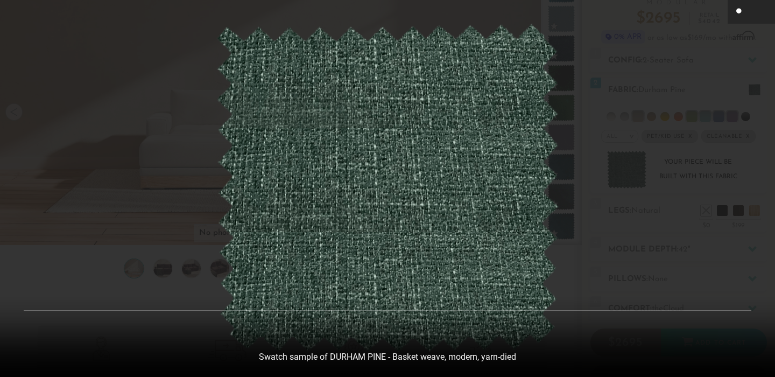
click at [749, 16] on button at bounding box center [739, 12] width 24 height 24
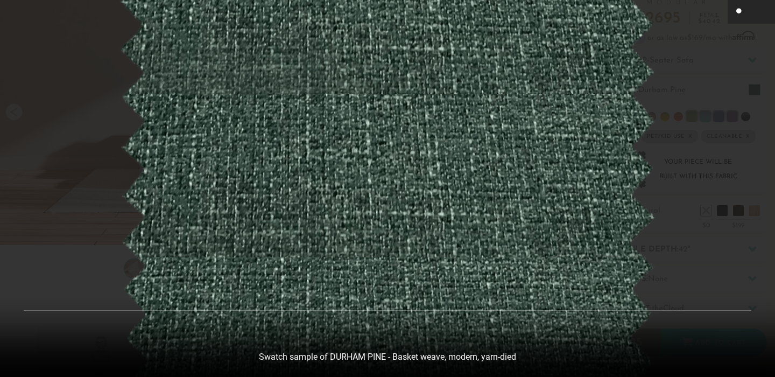
click at [744, 14] on icon at bounding box center [739, 11] width 13 height 13
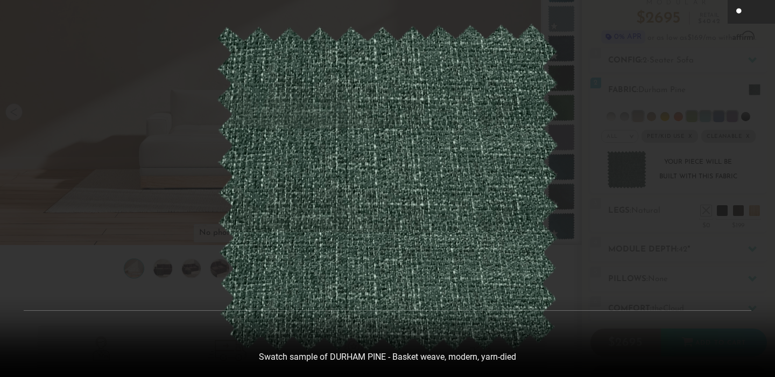
click at [679, 39] on div at bounding box center [387, 188] width 775 height 377
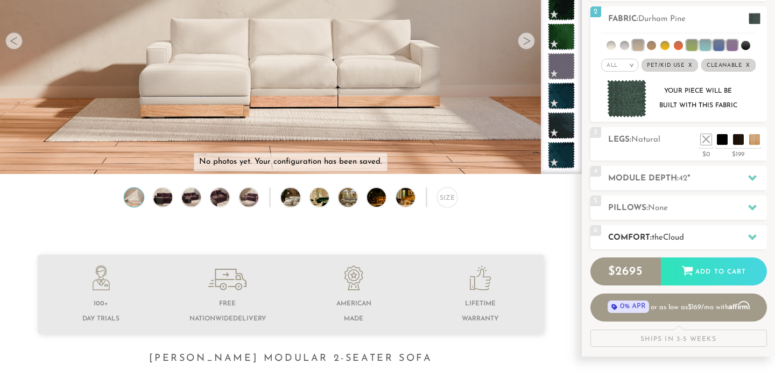
scroll to position [144, 0]
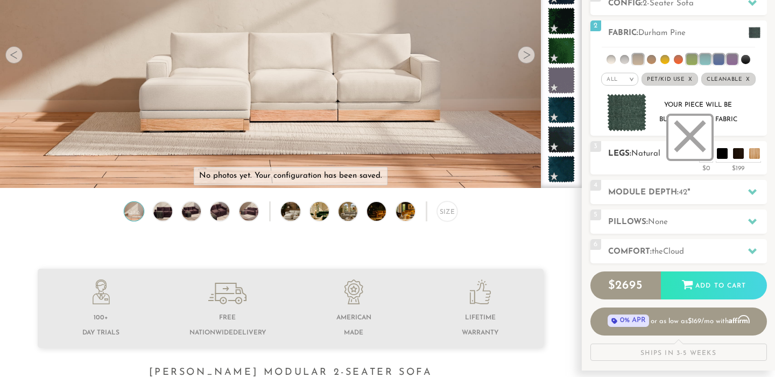
click at [705, 157] on li at bounding box center [689, 137] width 43 height 43
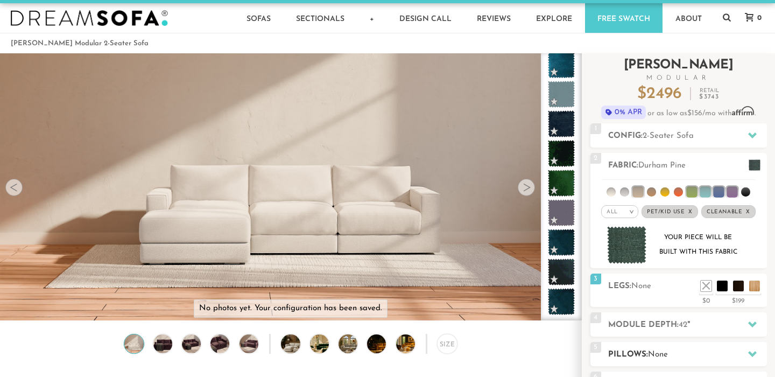
scroll to position [11, 0]
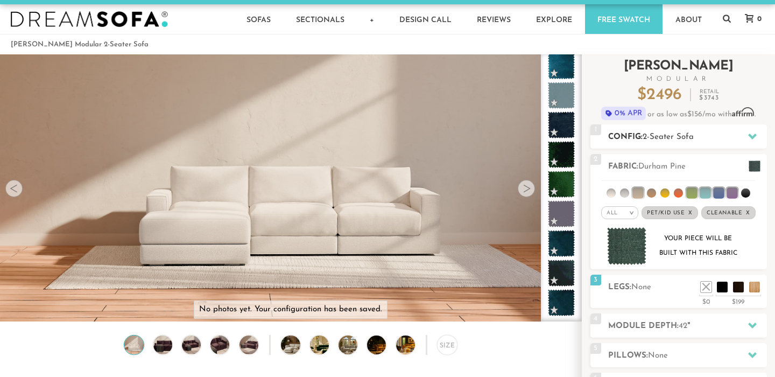
click at [671, 133] on span "2-Seater Sofa" at bounding box center [667, 137] width 51 height 8
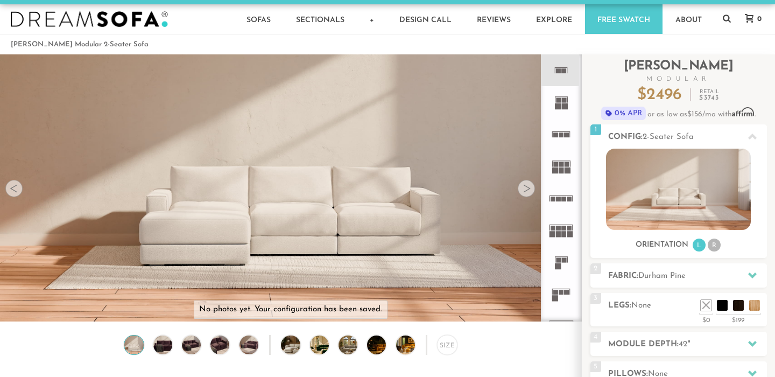
click at [531, 188] on div at bounding box center [525, 188] width 17 height 17
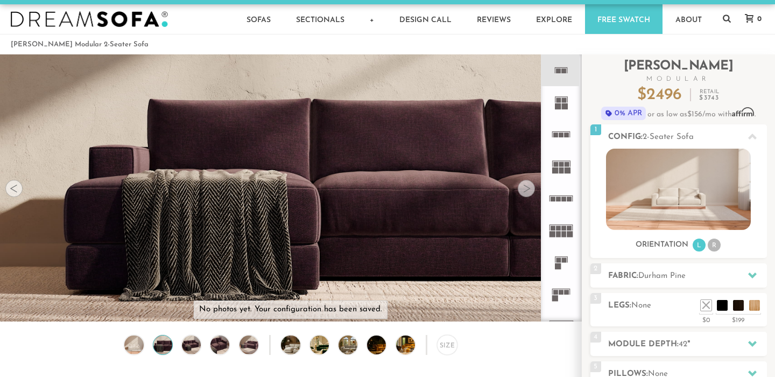
click at [531, 188] on div at bounding box center [525, 188] width 17 height 17
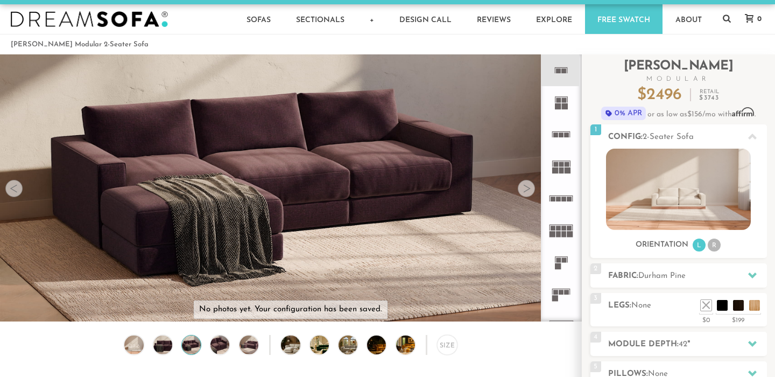
click at [531, 188] on div at bounding box center [525, 188] width 17 height 17
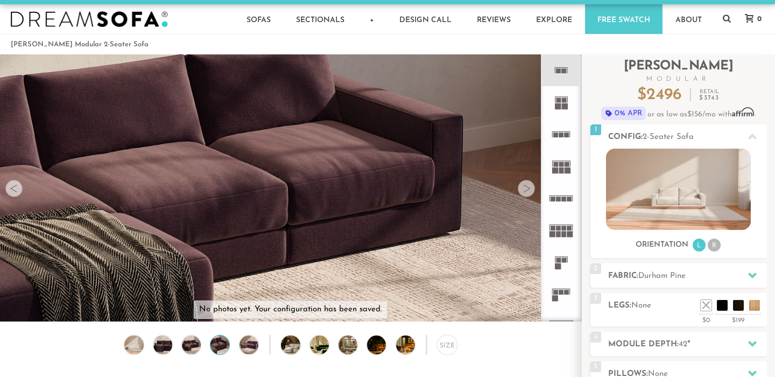
click at [531, 188] on div at bounding box center [525, 188] width 17 height 17
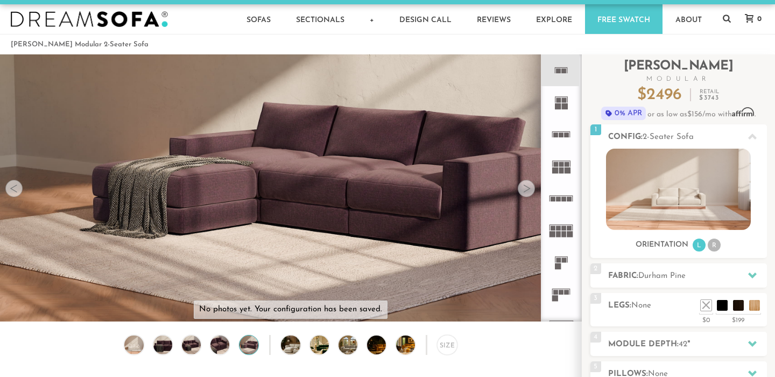
click at [19, 193] on div at bounding box center [13, 188] width 17 height 17
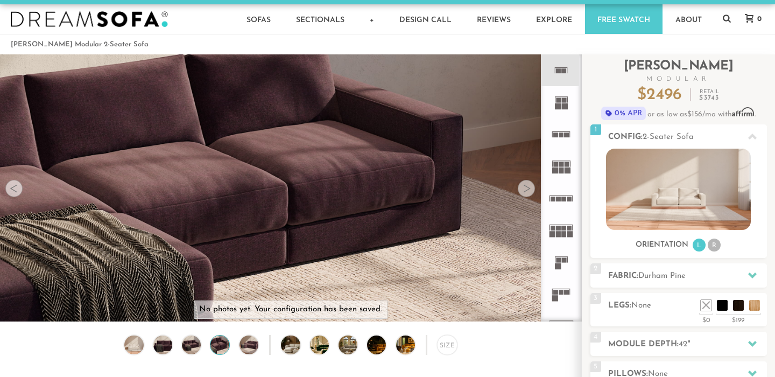
click at [19, 193] on div at bounding box center [13, 188] width 17 height 17
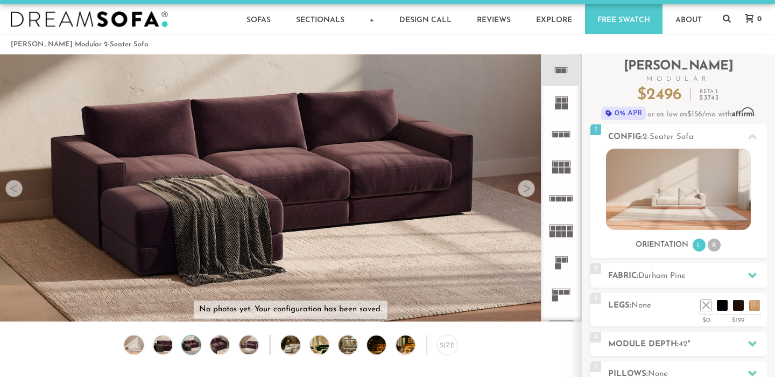
click at [19, 193] on div at bounding box center [13, 188] width 17 height 17
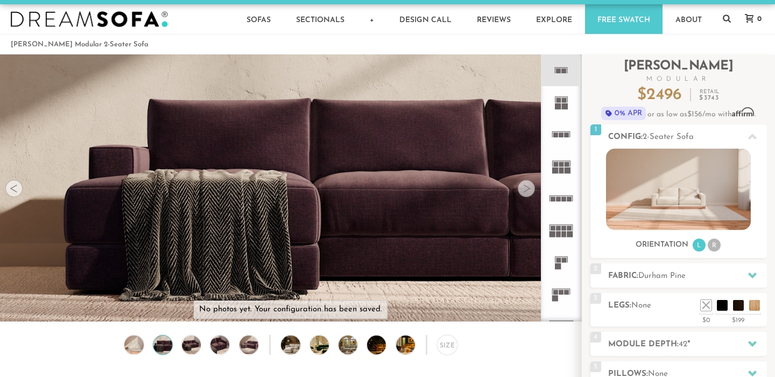
click at [20, 193] on div at bounding box center [13, 188] width 17 height 17
